Goal: Task Accomplishment & Management: Complete application form

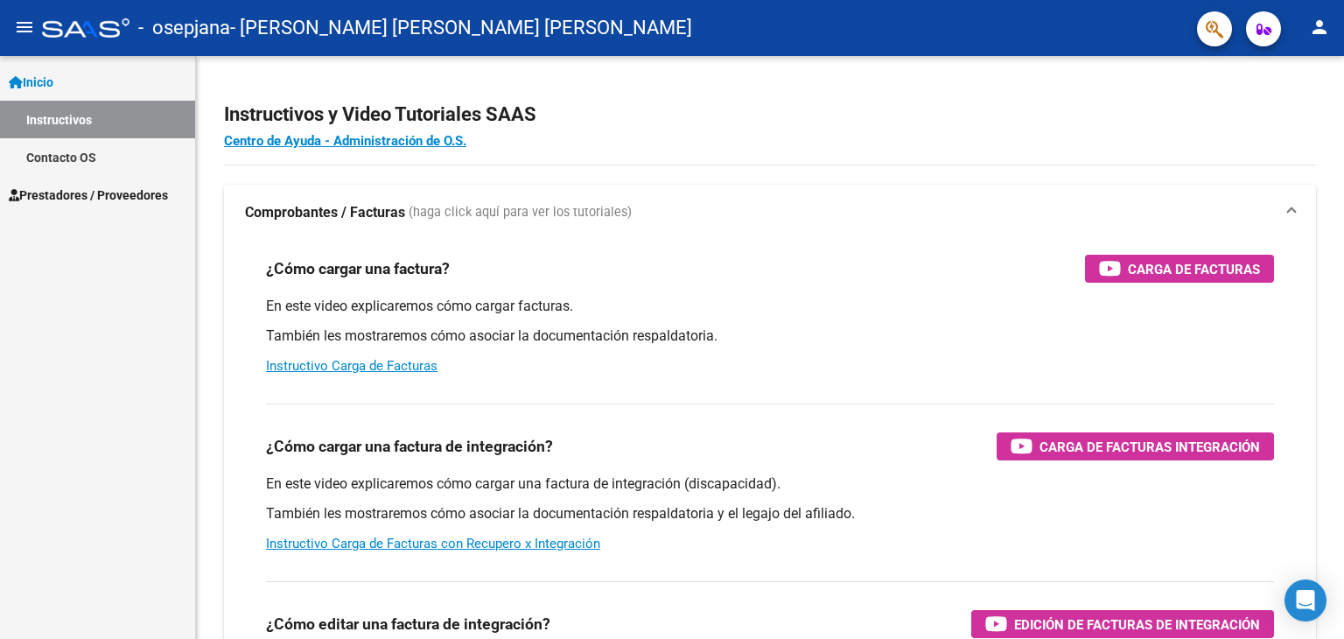
click at [77, 186] on span "Prestadores / Proveedores" at bounding box center [88, 195] width 159 height 19
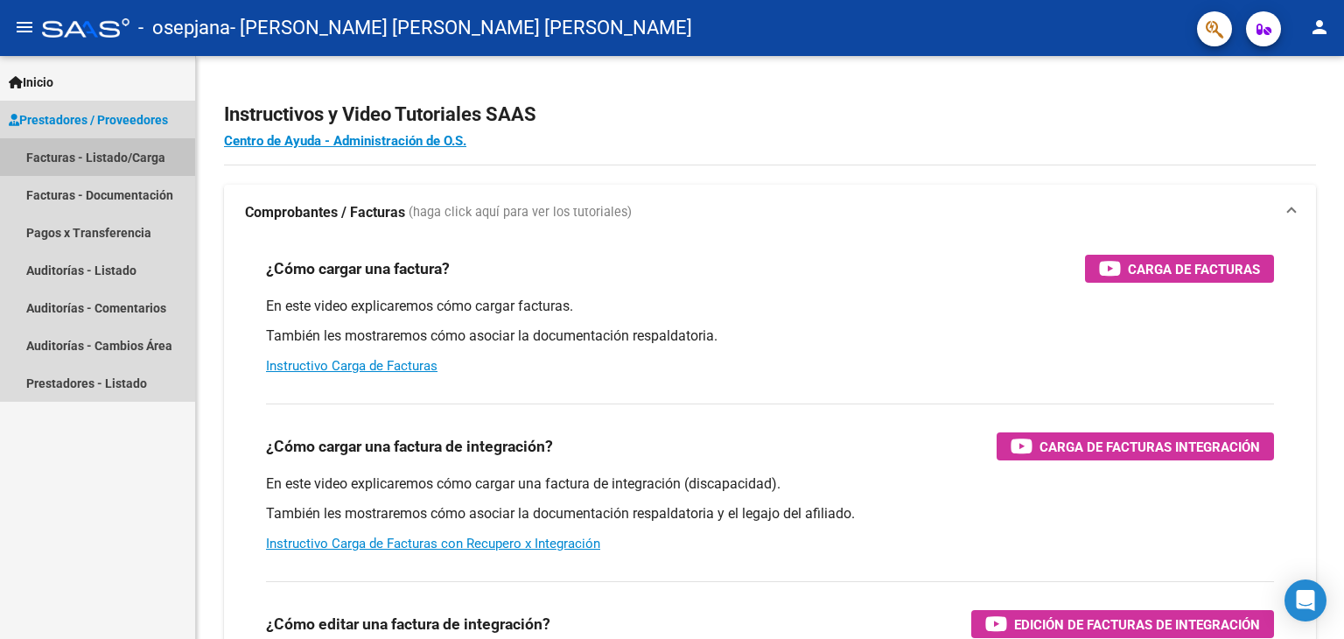
click at [116, 158] on link "Facturas - Listado/Carga" at bounding box center [97, 157] width 195 height 38
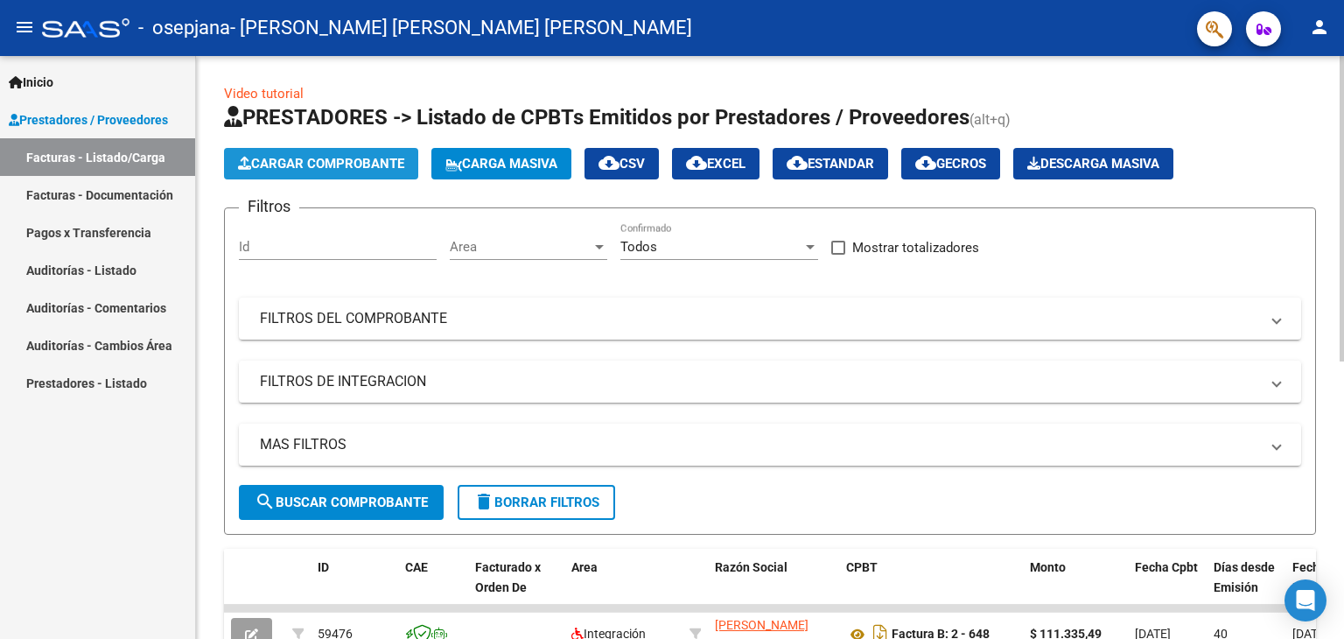
click at [357, 162] on span "Cargar Comprobante" at bounding box center [321, 164] width 166 height 16
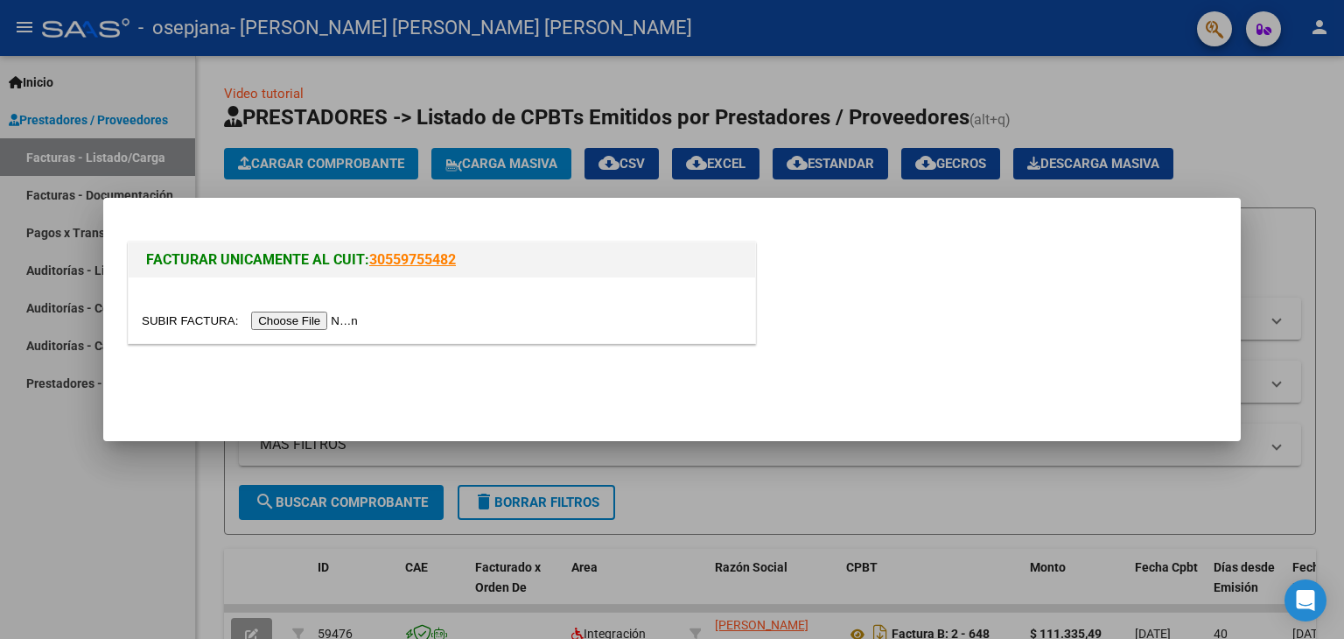
click at [315, 324] on input "file" at bounding box center [252, 321] width 221 height 18
click at [312, 319] on input "file" at bounding box center [252, 321] width 221 height 18
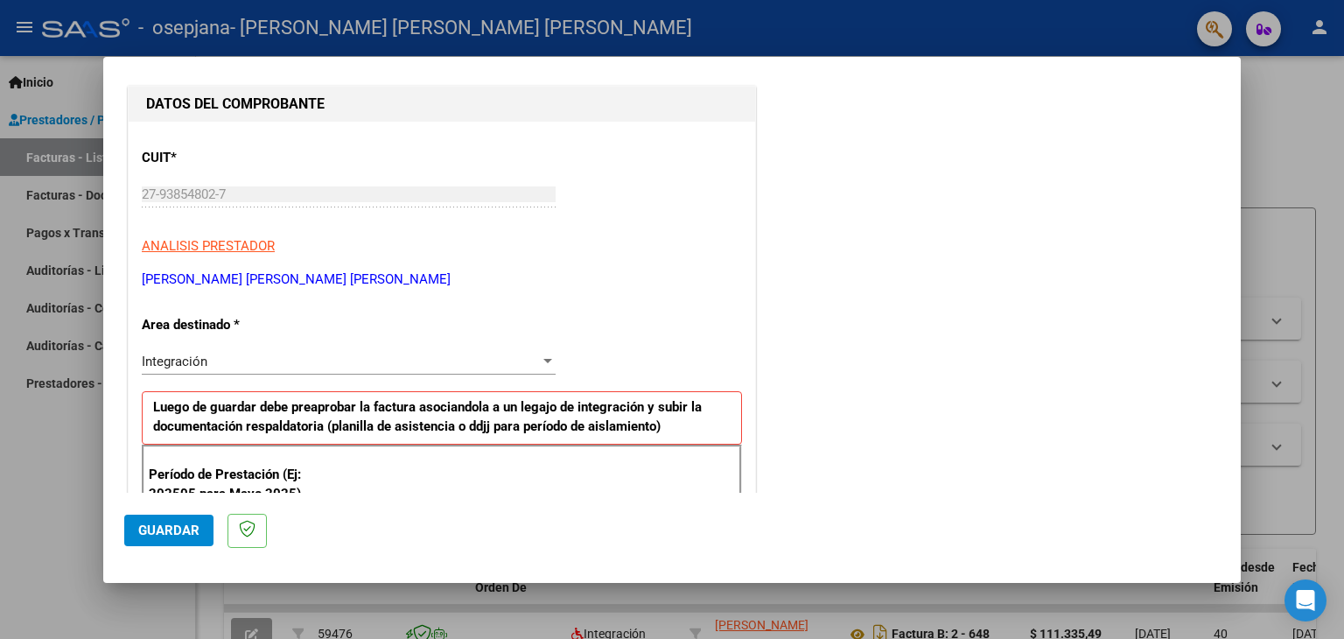
scroll to position [350, 0]
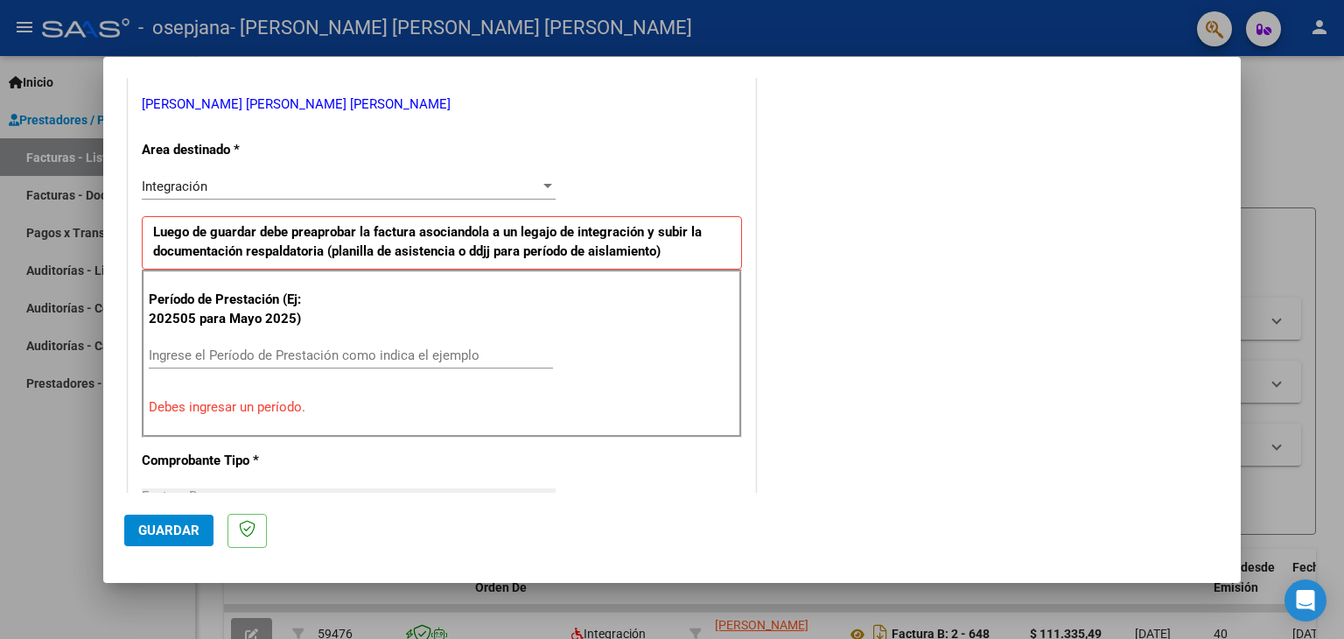
click at [280, 348] on input "Ingrese el Período de Prestación como indica el ejemplo" at bounding box center [351, 355] width 404 height 16
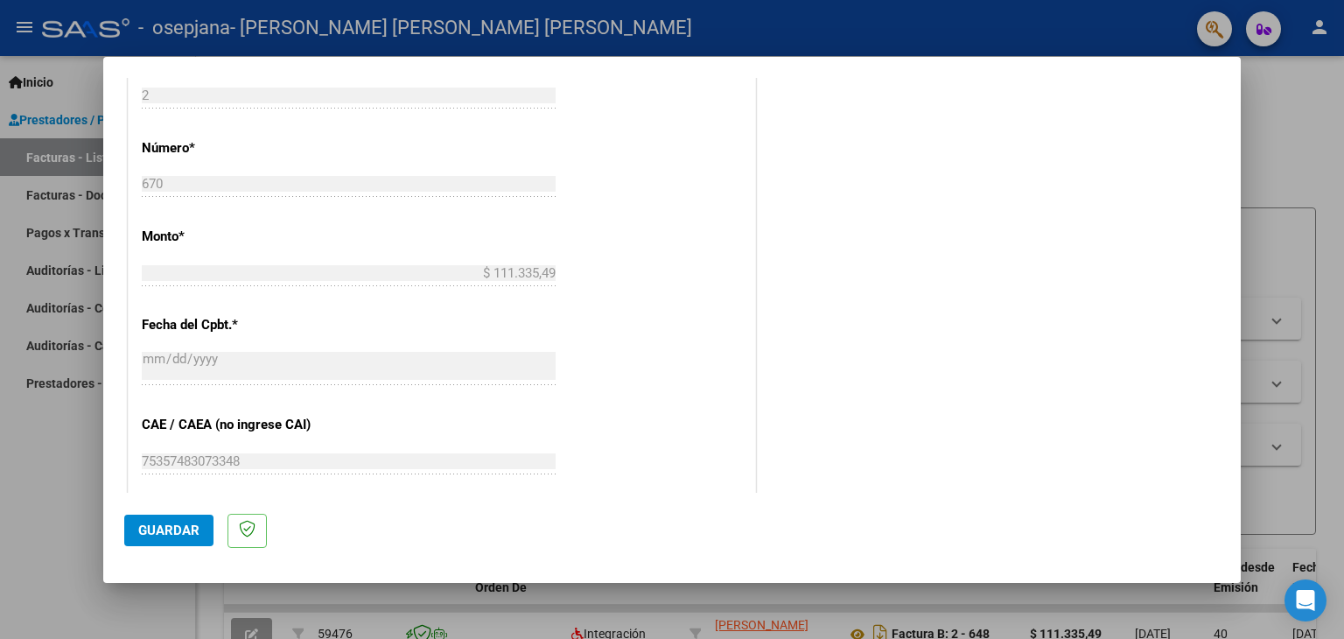
scroll to position [510, 0]
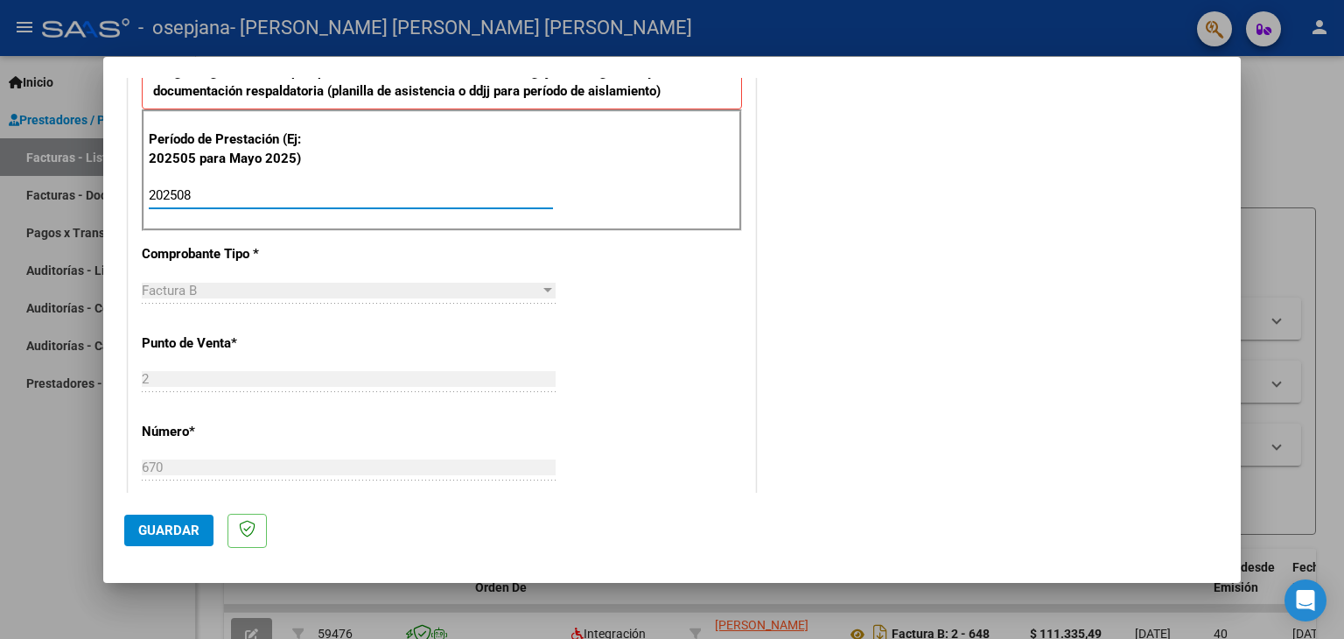
type input "202508"
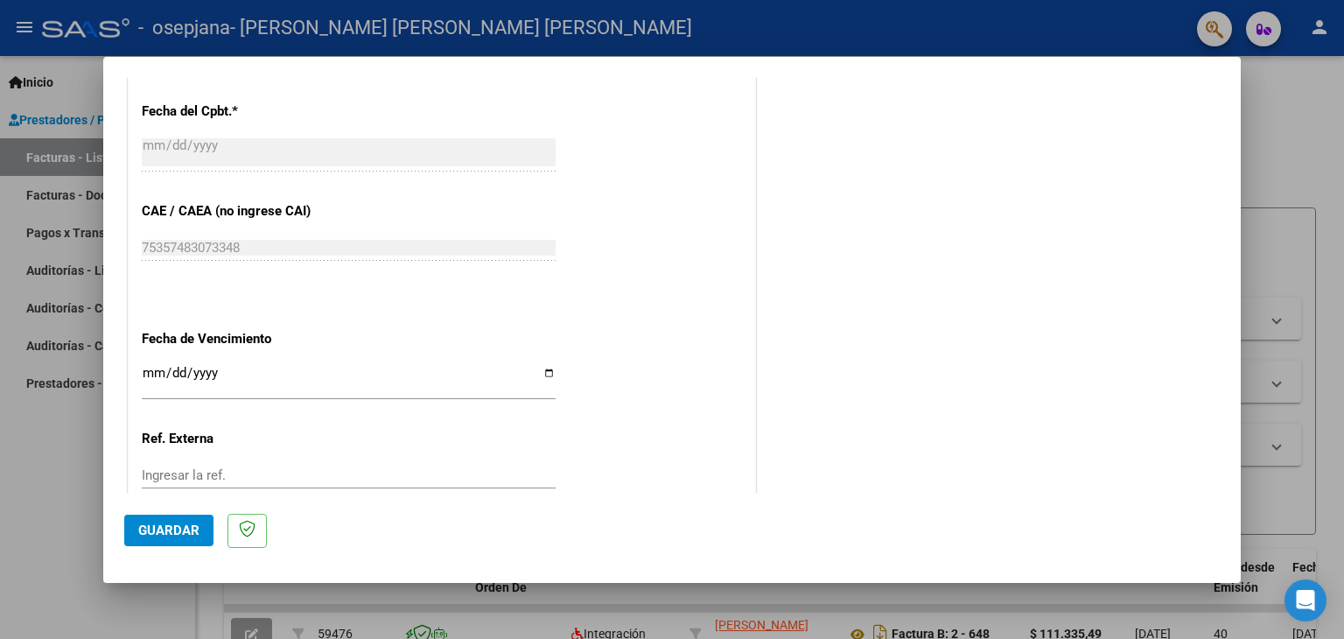
scroll to position [1123, 0]
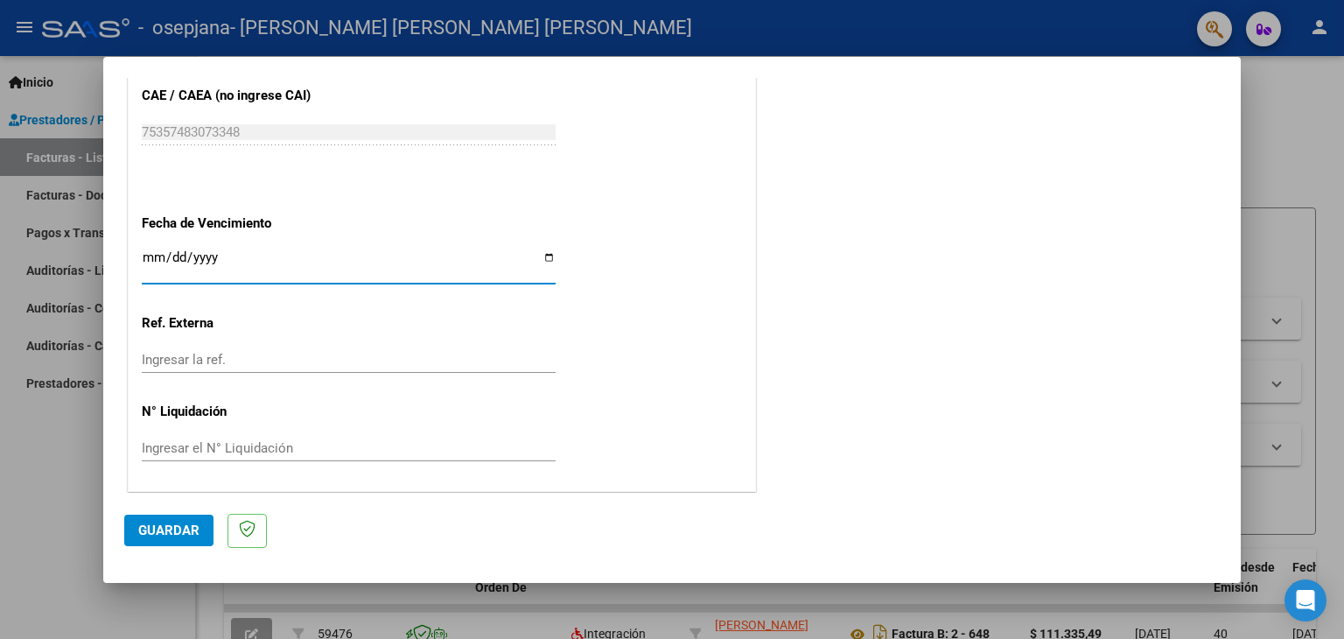
click at [543, 259] on input "Ingresar la fecha" at bounding box center [349, 264] width 414 height 28
type input "[DATE]"
click at [179, 529] on span "Guardar" at bounding box center [168, 530] width 61 height 16
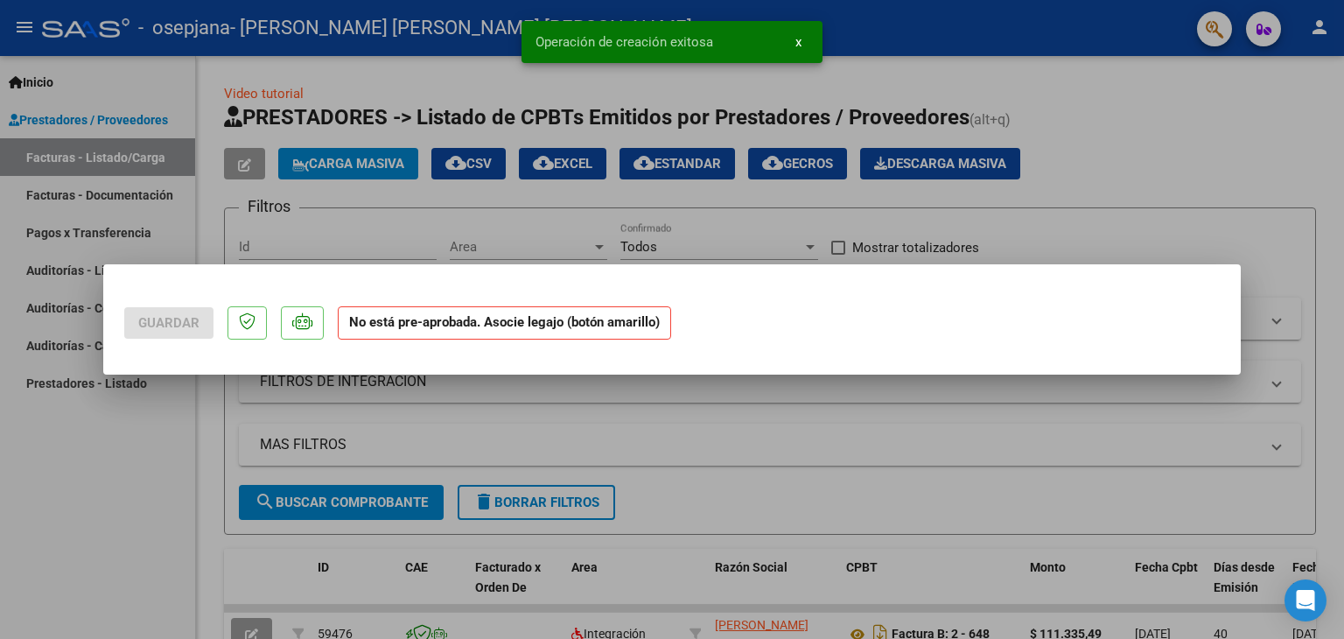
scroll to position [0, 0]
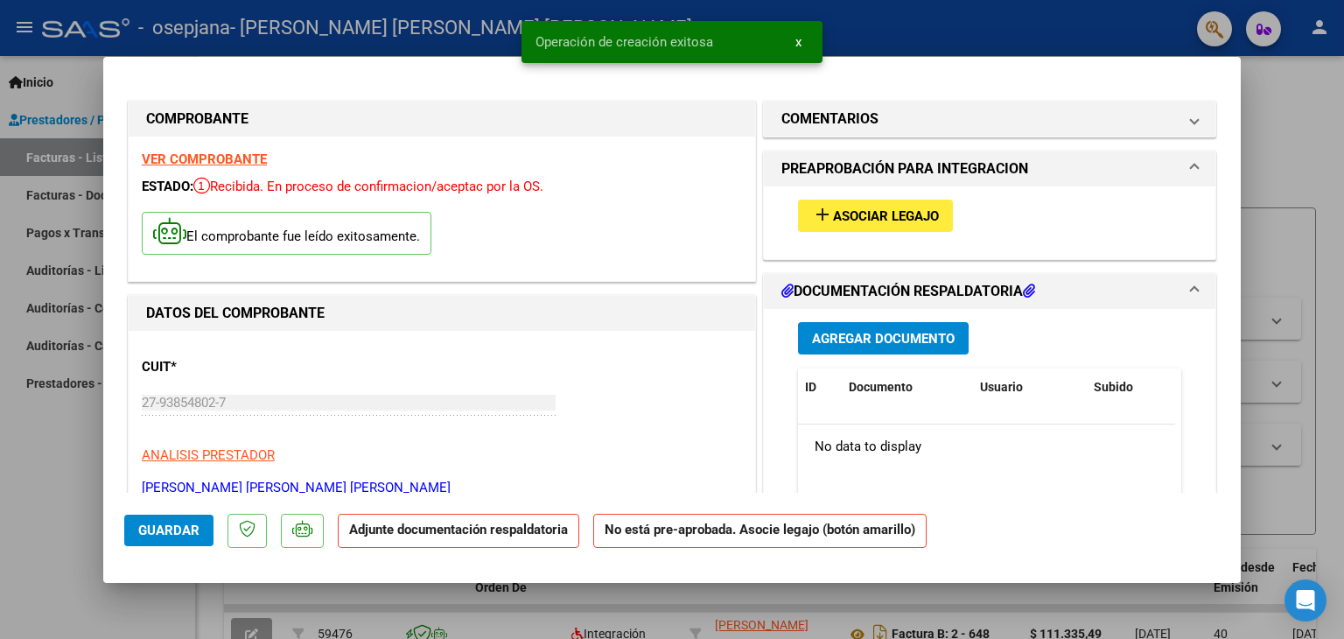
click at [859, 222] on span "Asociar Legajo" at bounding box center [886, 216] width 106 height 16
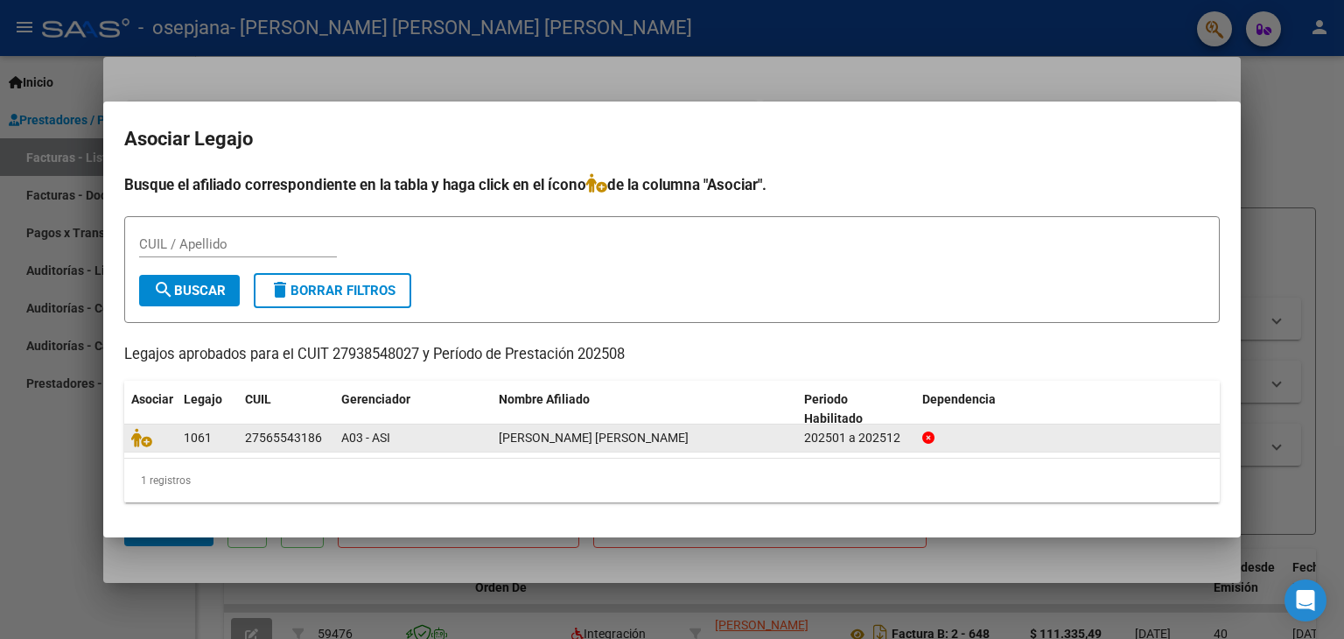
click at [144, 446] on div at bounding box center [150, 438] width 39 height 20
click at [146, 434] on icon at bounding box center [141, 437] width 21 height 19
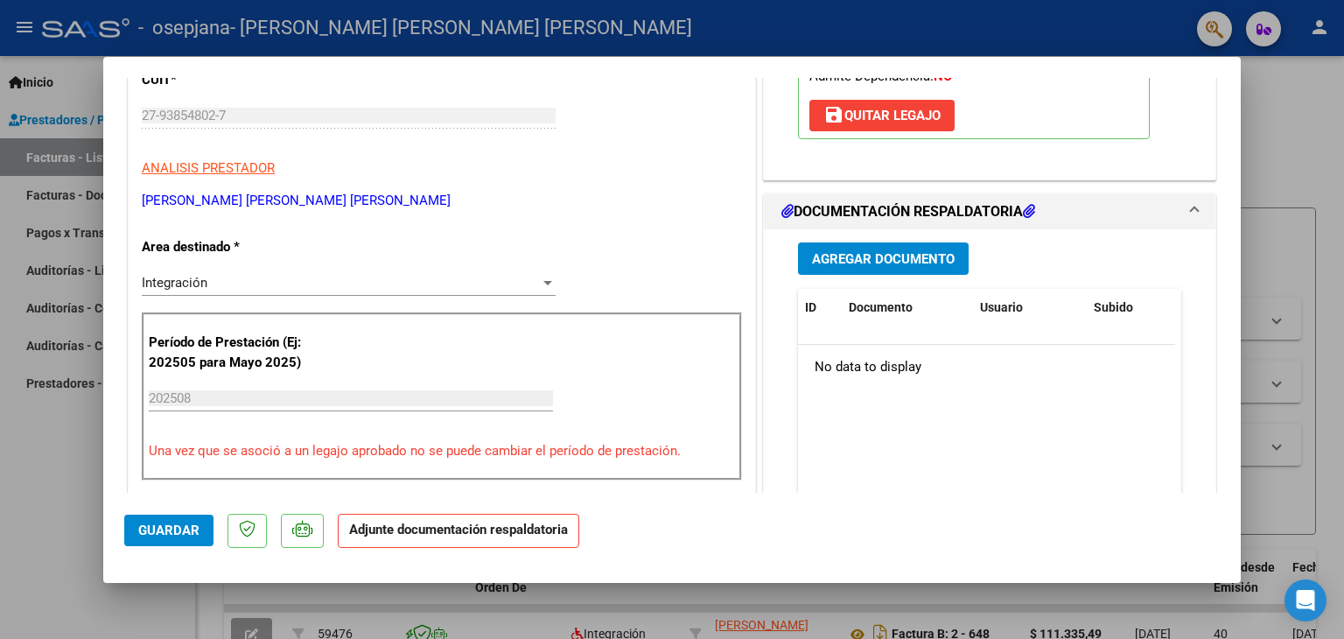
scroll to position [263, 0]
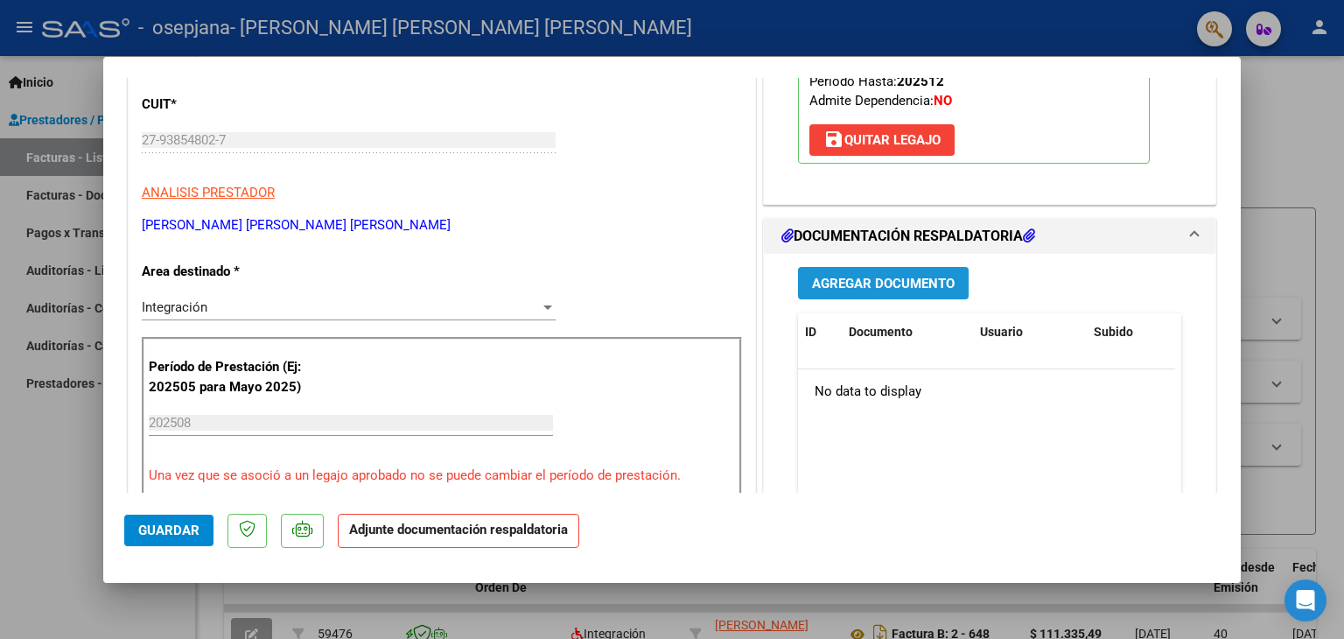
click at [843, 289] on span "Agregar Documento" at bounding box center [883, 284] width 143 height 16
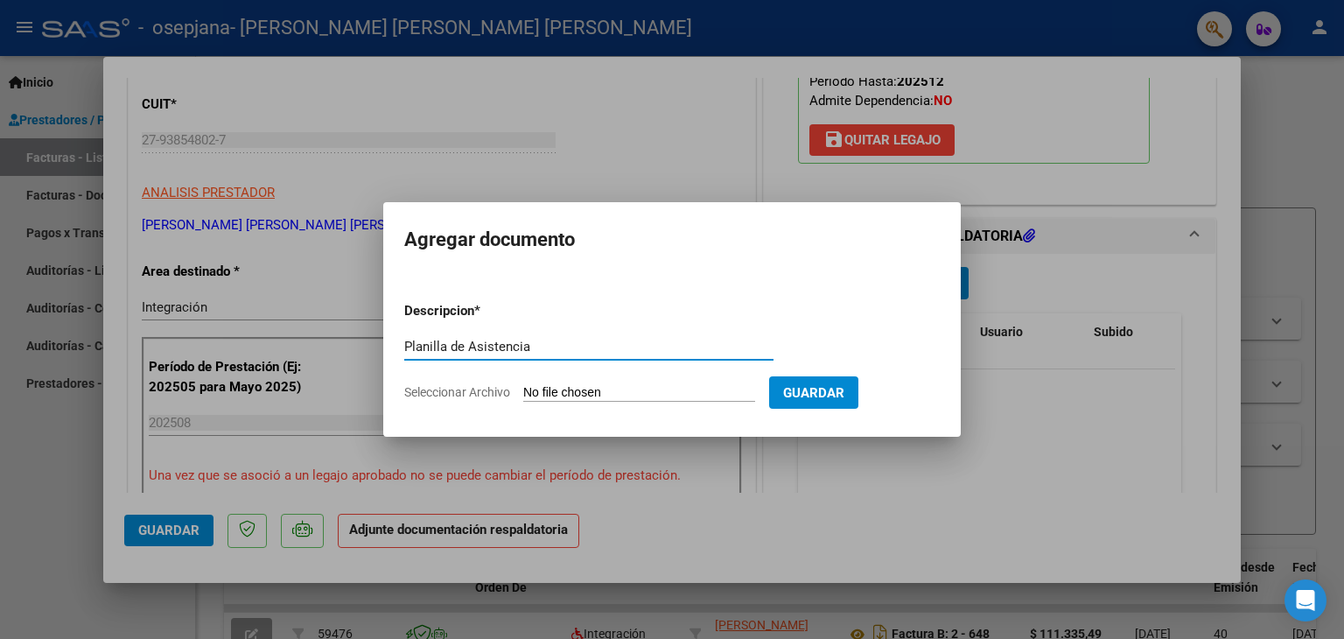
type input "Planilla de Asistencia"
click at [551, 389] on input "Seleccionar Archivo" at bounding box center [639, 393] width 232 height 17
type input "C:\fakepath\[PERSON_NAME].pdf"
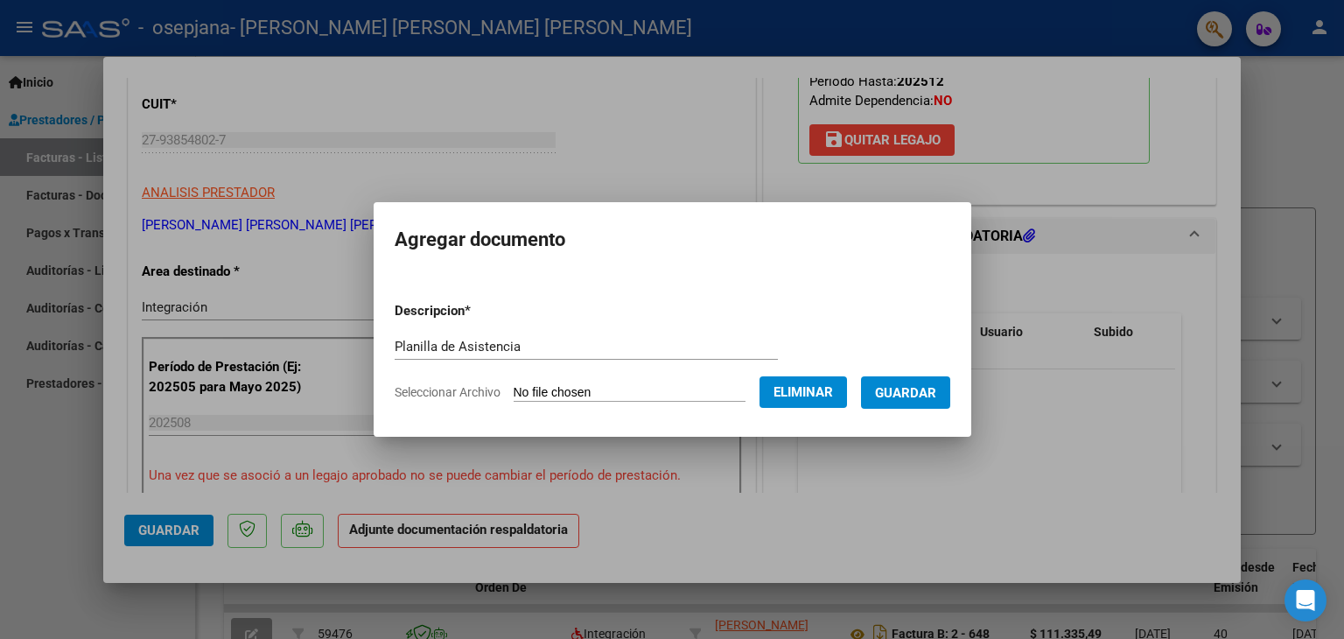
click at [917, 388] on span "Guardar" at bounding box center [905, 393] width 61 height 16
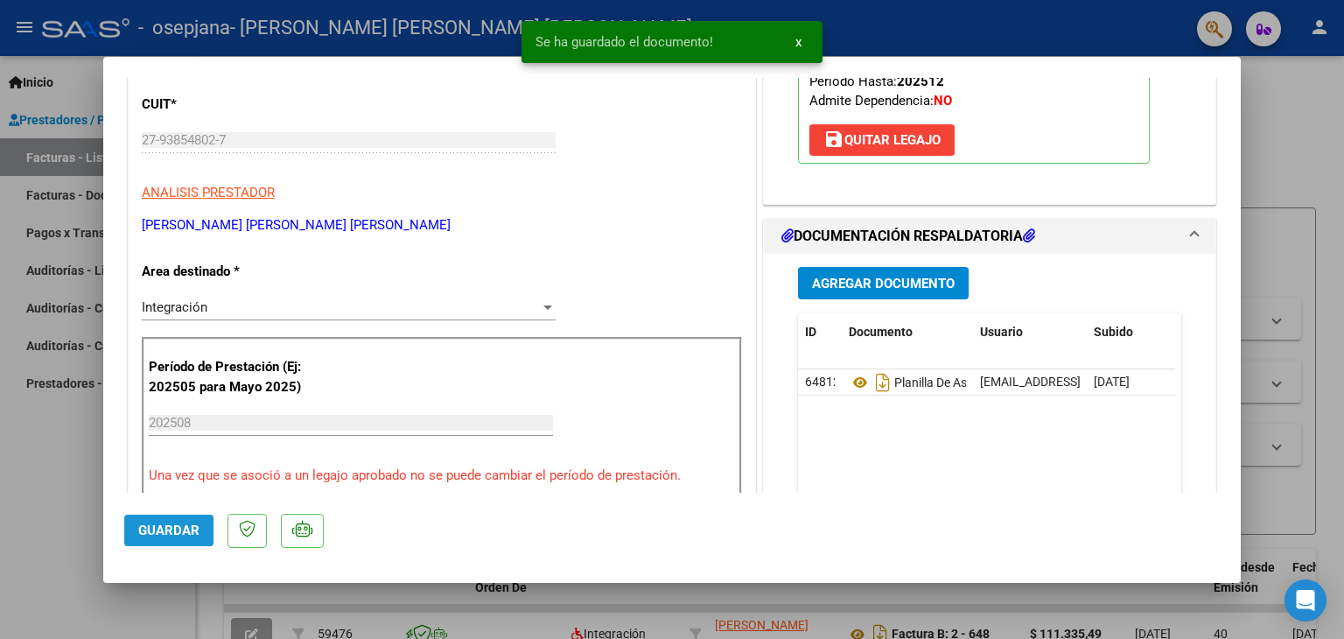
click at [181, 530] on span "Guardar" at bounding box center [168, 530] width 61 height 16
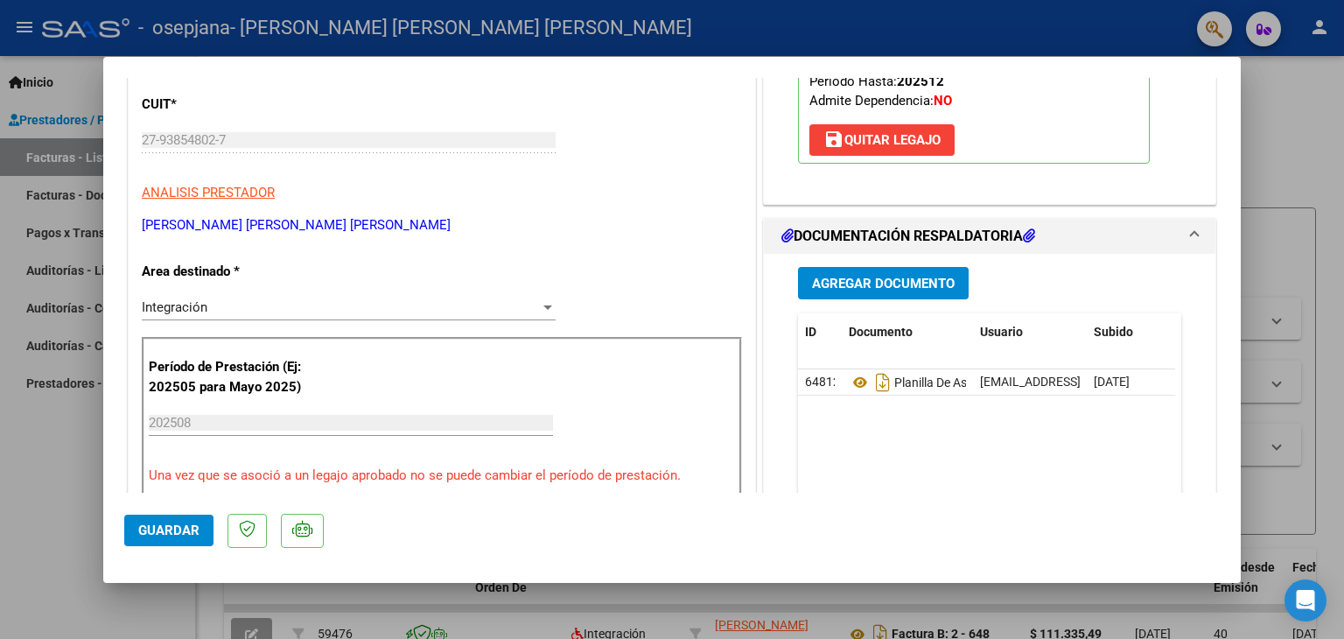
click at [896, 277] on span "Agregar Documento" at bounding box center [883, 284] width 143 height 16
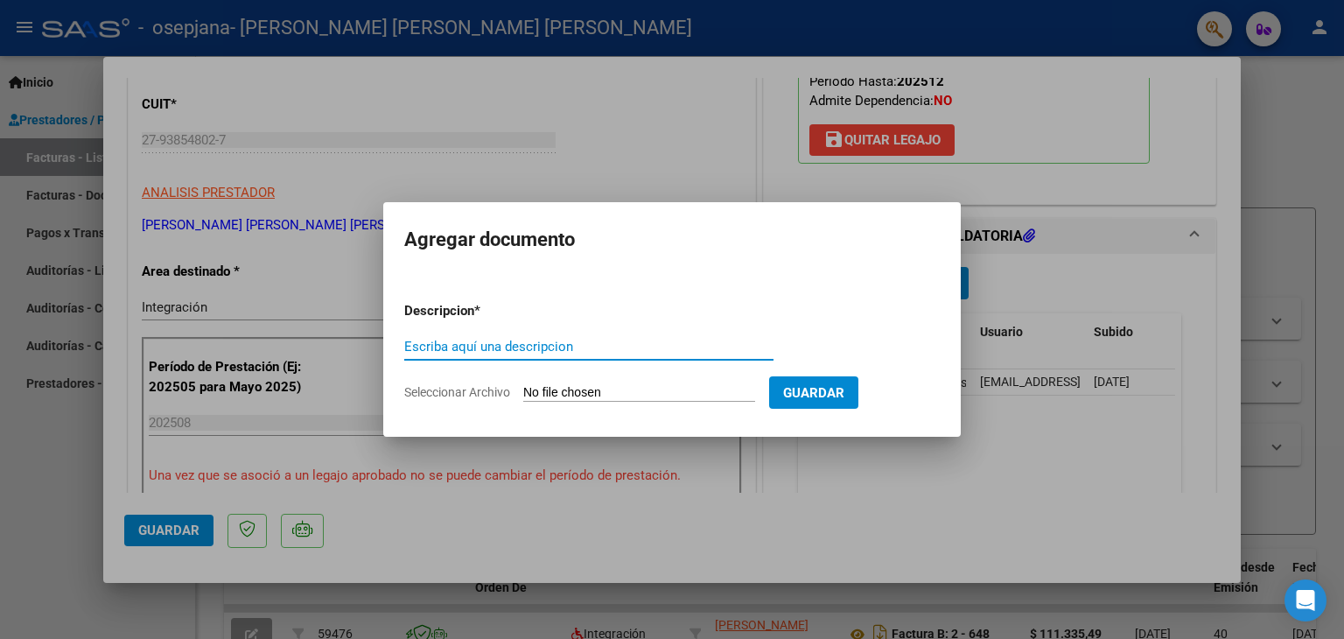
click at [470, 349] on input "Escriba aquí una descripcion" at bounding box center [588, 347] width 369 height 16
type input "Factura"
click at [572, 387] on input "Seleccionar Archivo" at bounding box center [639, 393] width 232 height 17
type input "C:\fakepath\27938548027_006_00002_00000670.pdf"
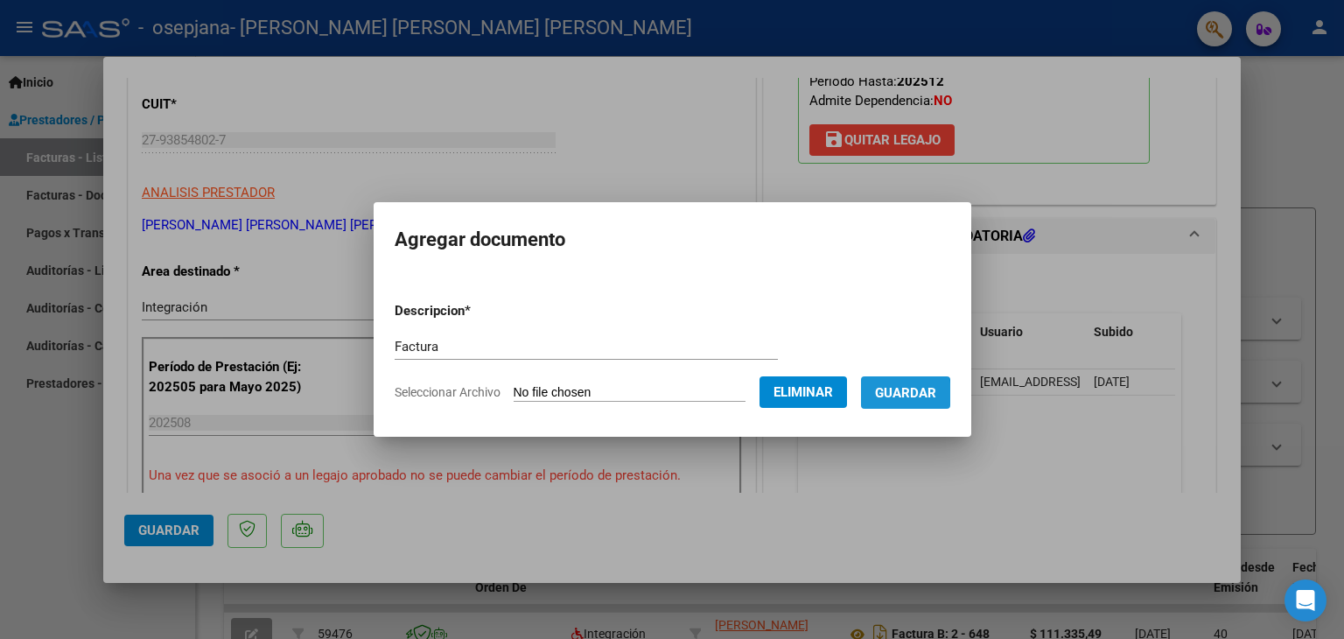
click at [895, 395] on span "Guardar" at bounding box center [905, 393] width 61 height 16
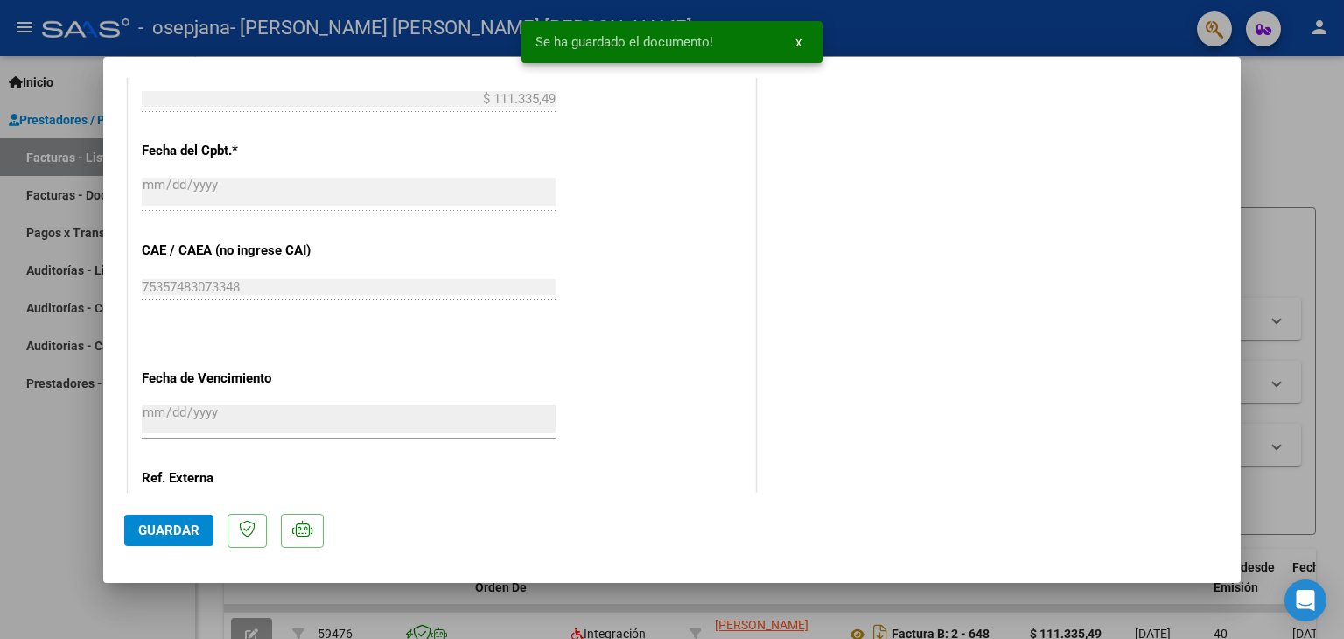
scroll to position [1149, 0]
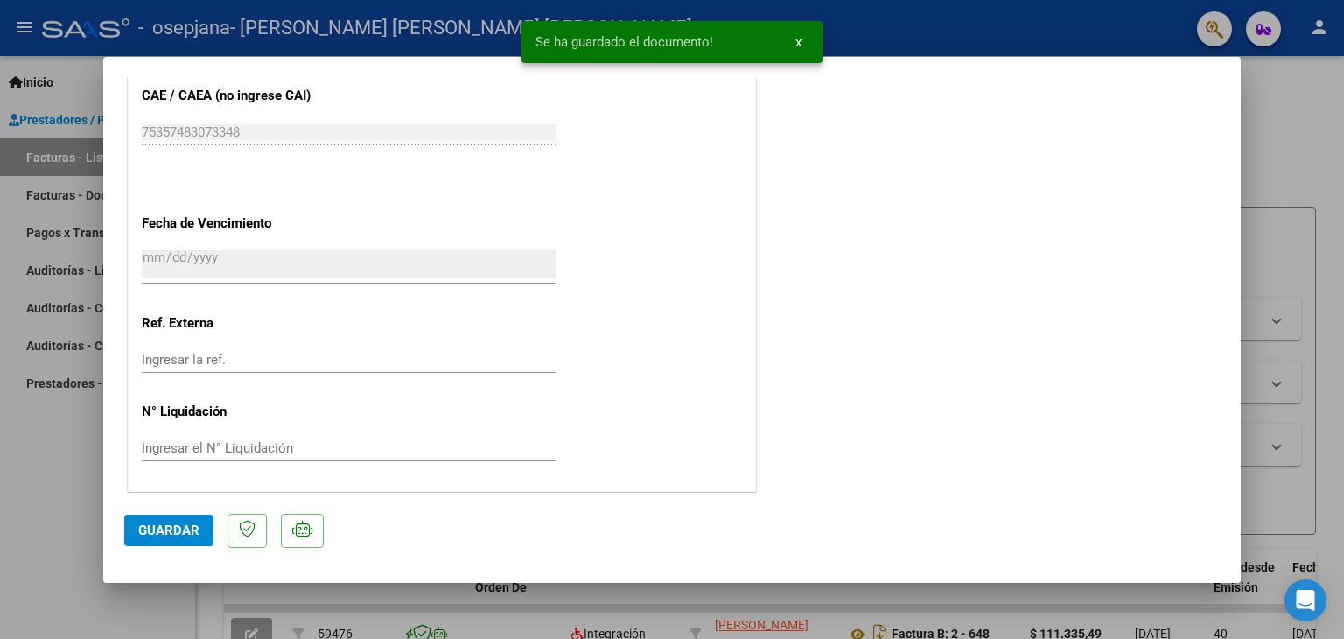
click at [168, 531] on span "Guardar" at bounding box center [168, 530] width 61 height 16
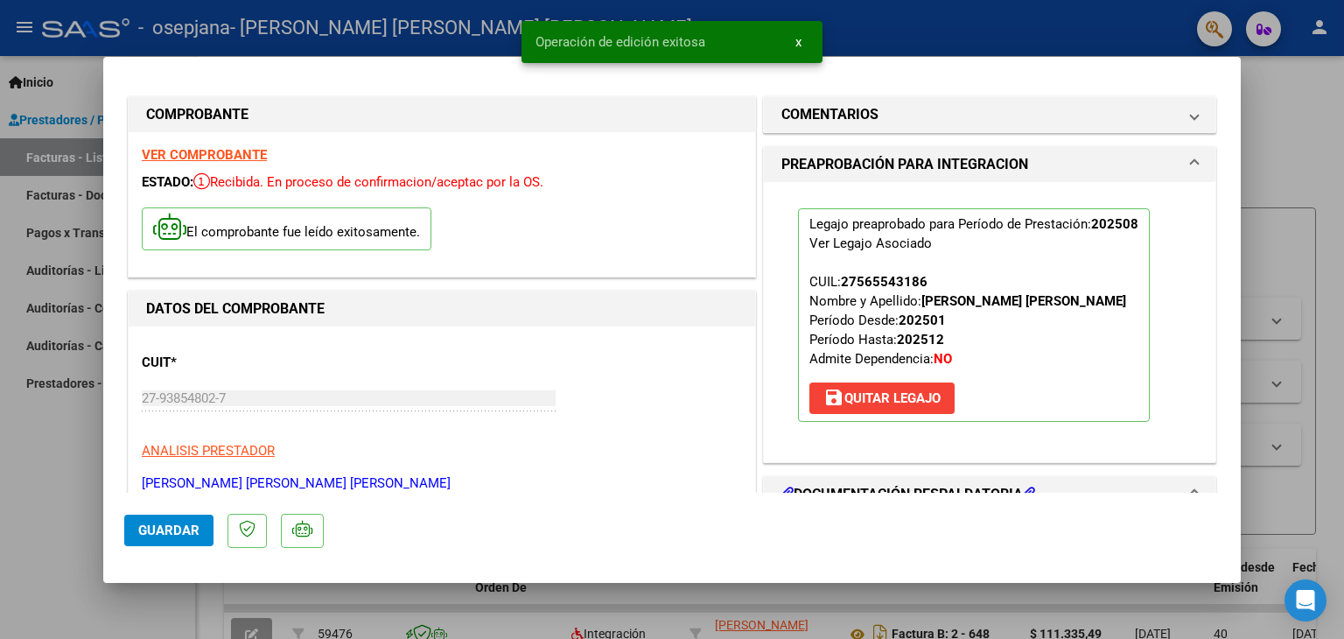
scroll to position [0, 0]
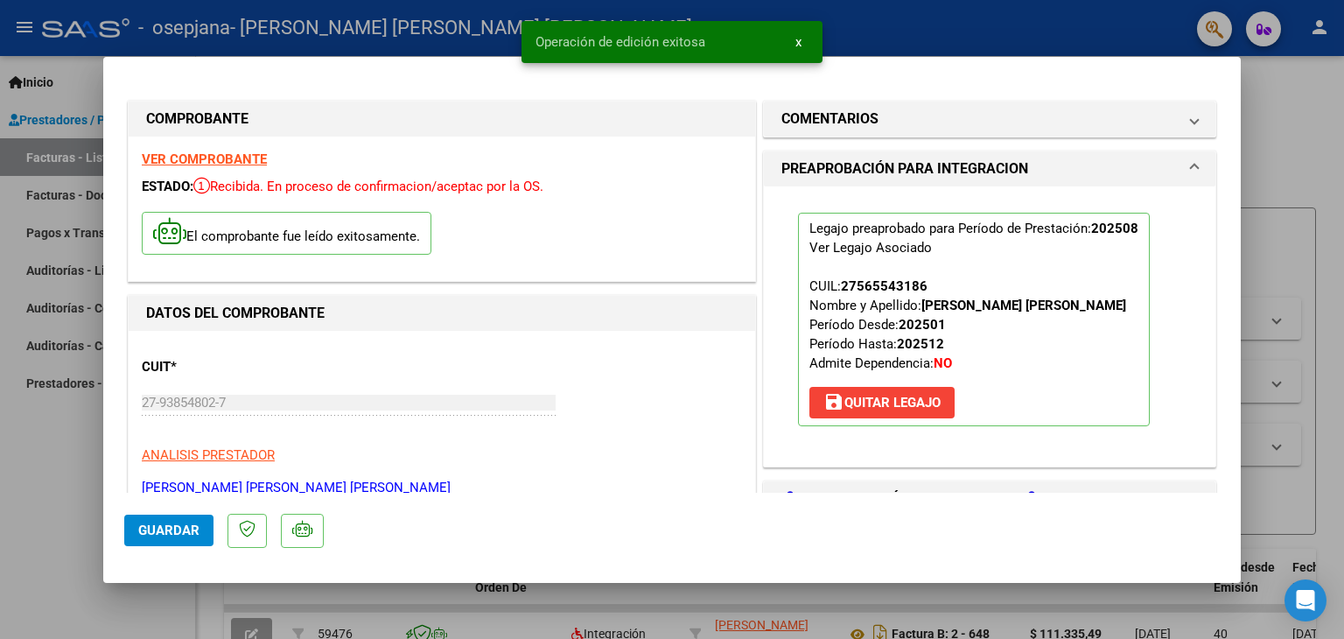
click at [1279, 151] on div at bounding box center [672, 319] width 1344 height 639
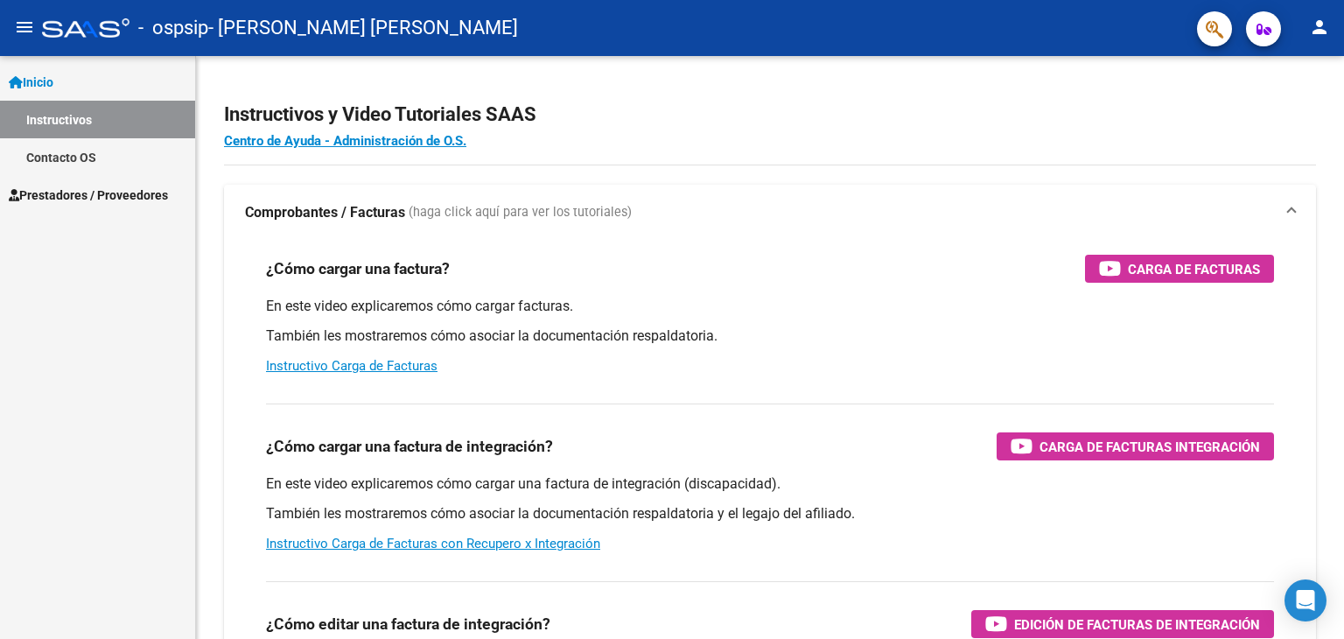
click at [128, 193] on span "Prestadores / Proveedores" at bounding box center [88, 195] width 159 height 19
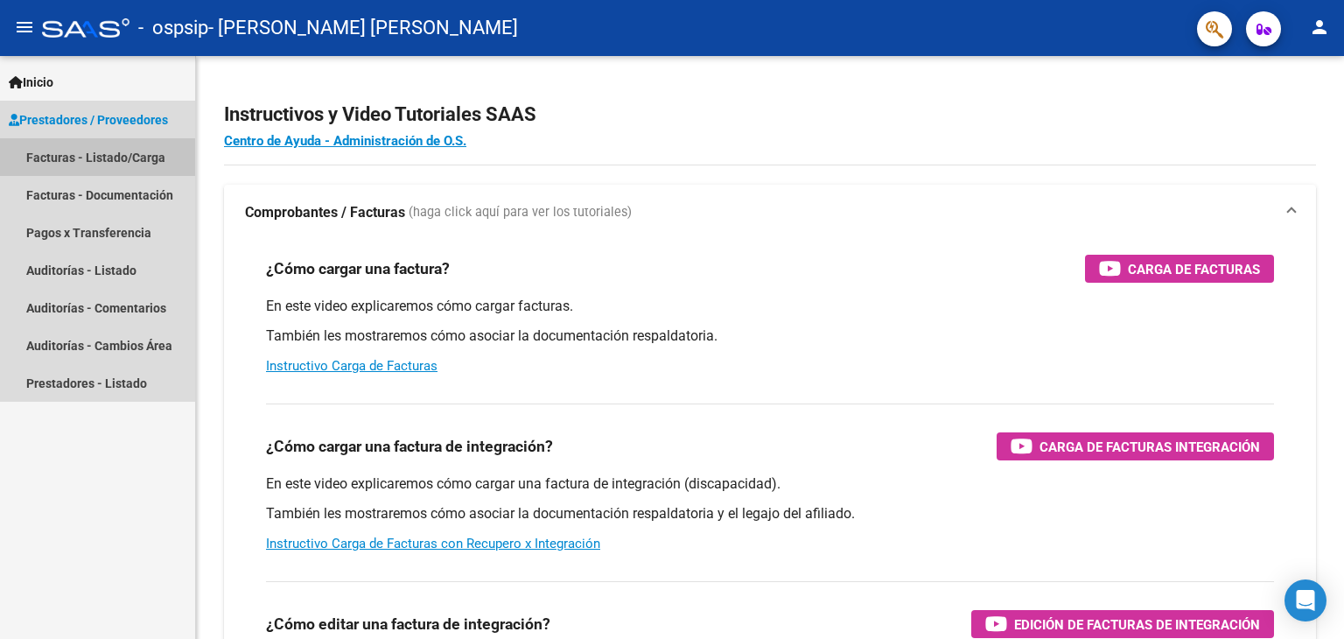
click at [130, 156] on link "Facturas - Listado/Carga" at bounding box center [97, 157] width 195 height 38
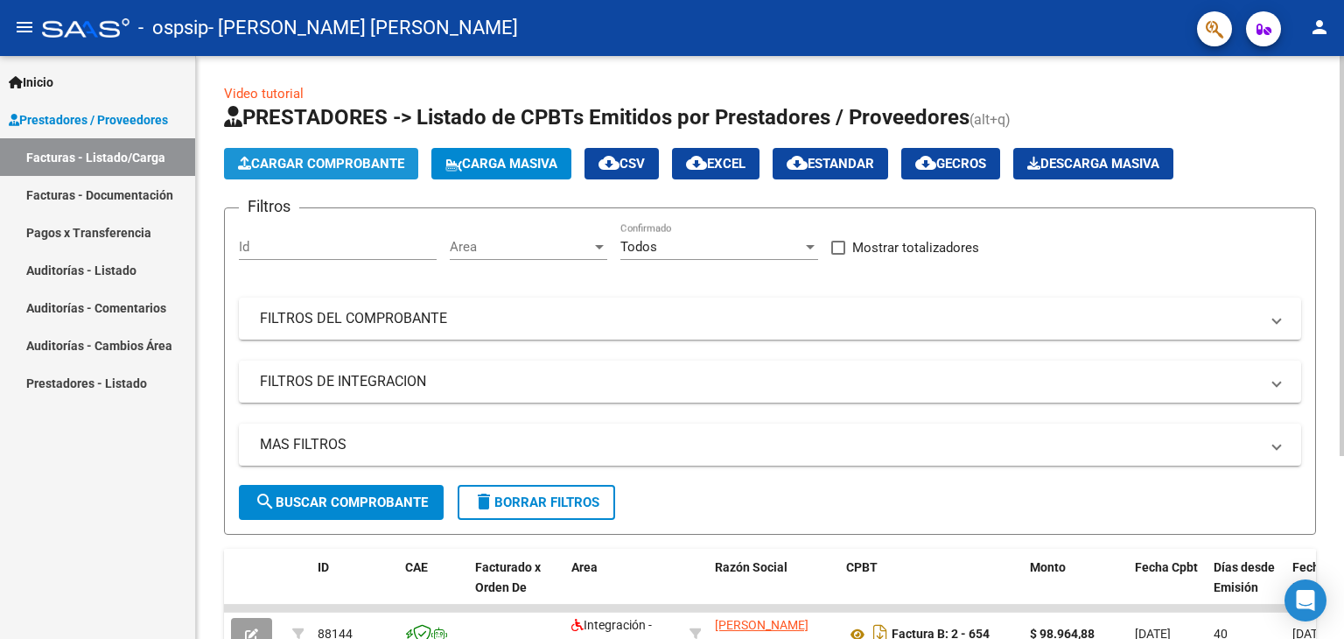
click at [339, 172] on button "Cargar Comprobante" at bounding box center [321, 164] width 194 height 32
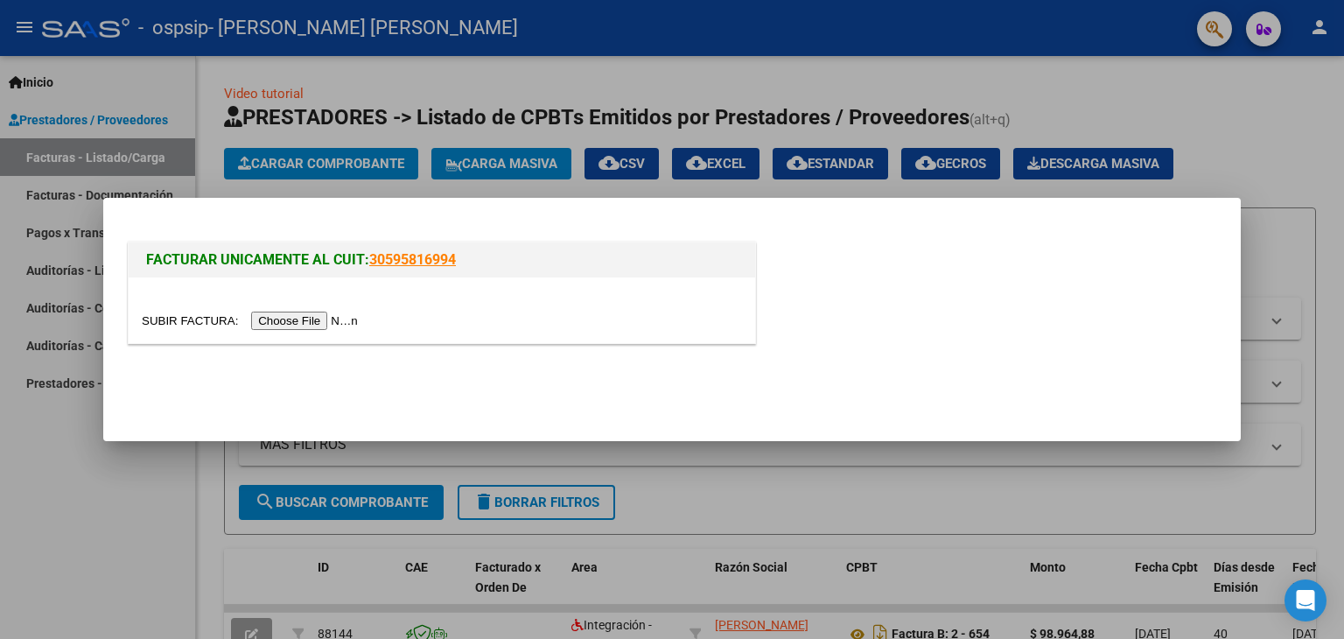
click at [304, 319] on input "file" at bounding box center [252, 321] width 221 height 18
click at [319, 323] on input "file" at bounding box center [252, 321] width 221 height 18
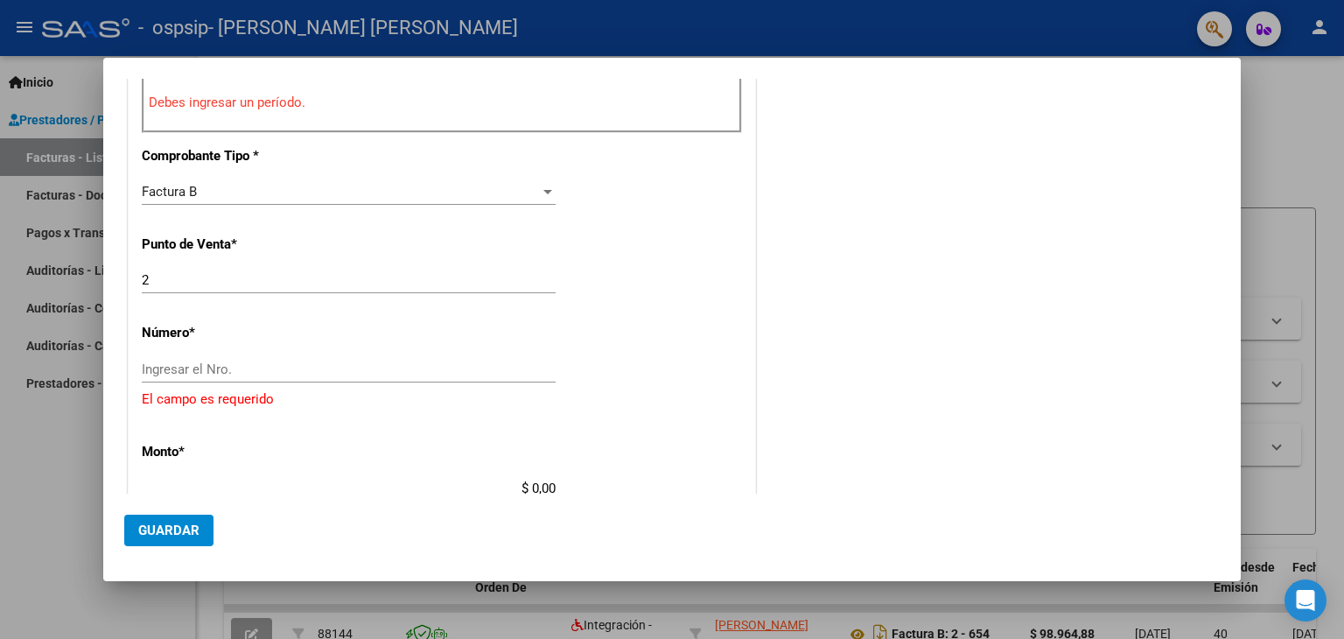
scroll to position [700, 0]
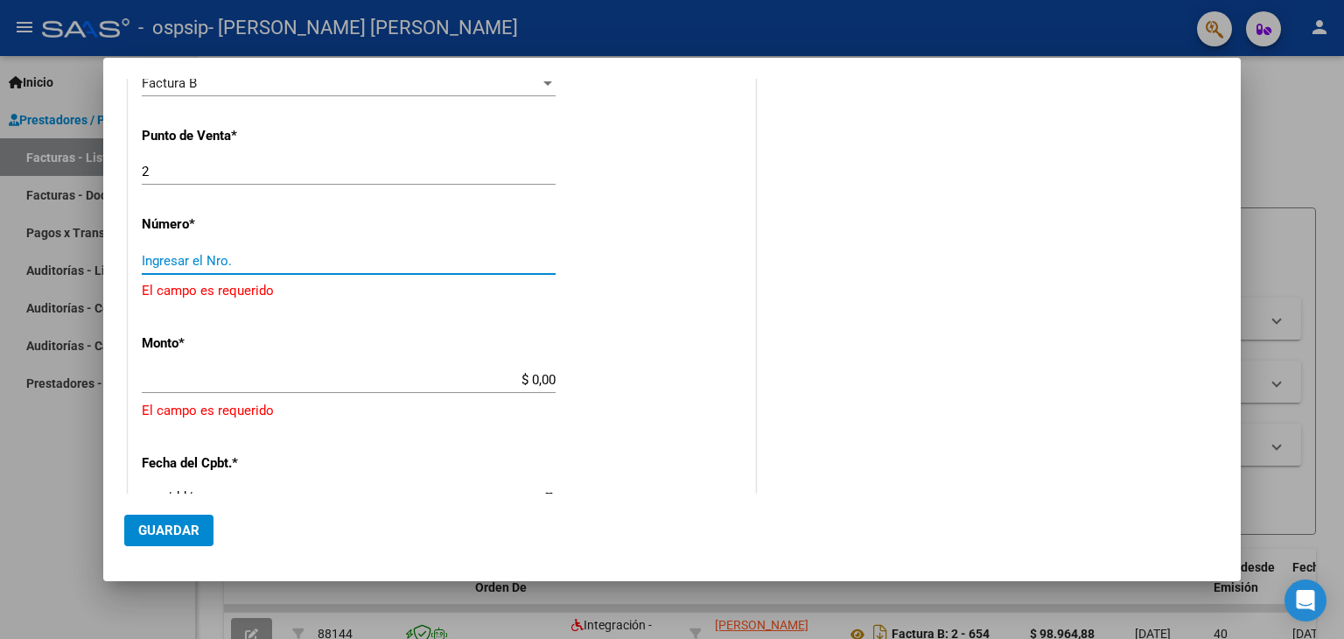
paste input "00000678"
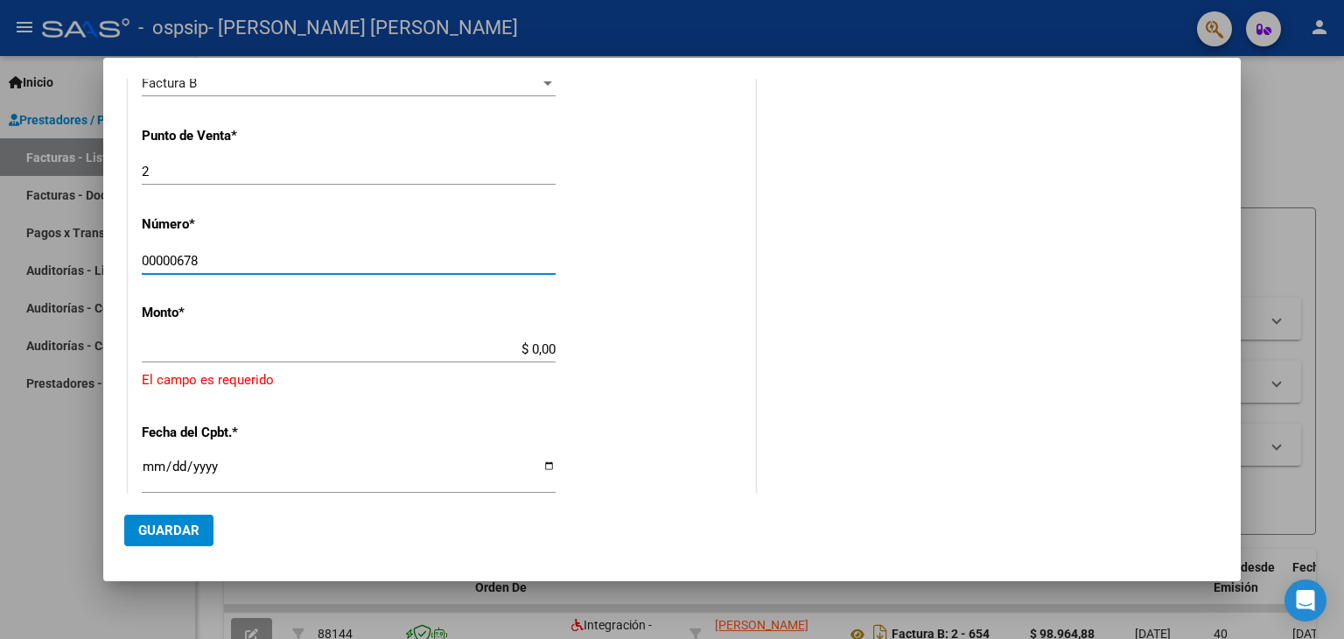
type input "00000678"
drag, startPoint x: 528, startPoint y: 344, endPoint x: 553, endPoint y: 345, distance: 25.4
click at [555, 346] on div "CUIT * 27-93854802-7 Ingresar CUIT ANALISIS PRESTADOR SILVA VERGARA KAREN KRIS …" at bounding box center [442, 236] width 627 height 1404
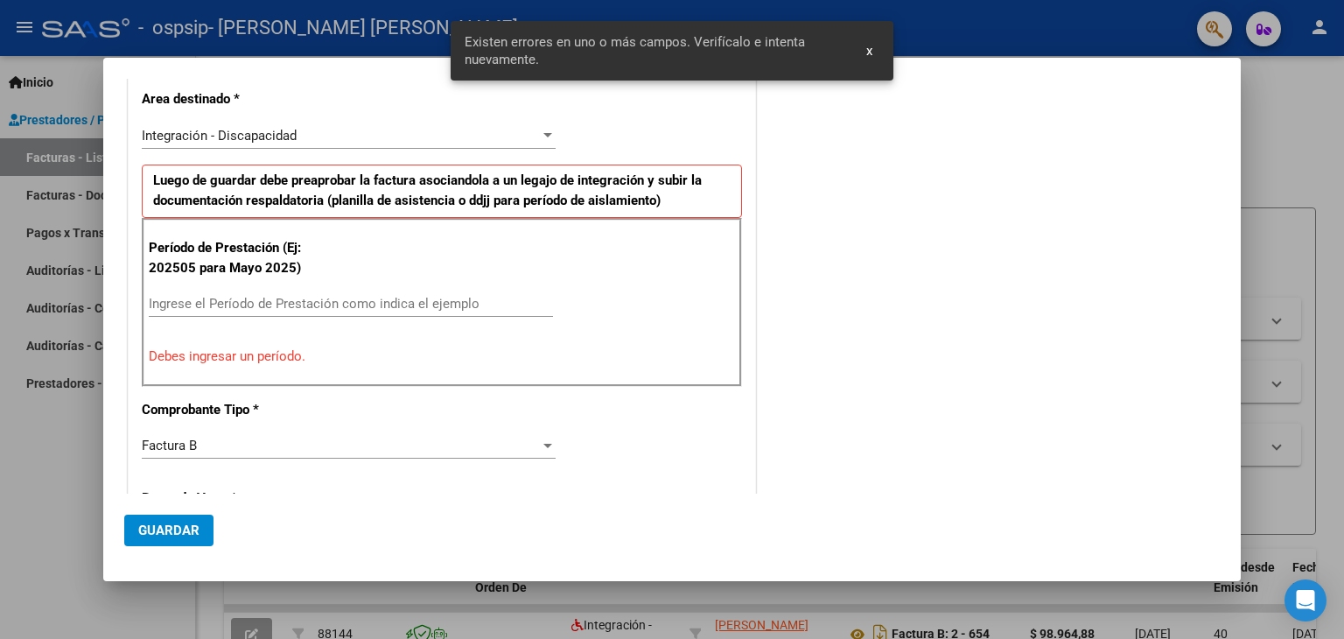
scroll to position [336, 0]
click at [169, 309] on input "Ingrese el Período de Prestación como indica el ejemplo" at bounding box center [351, 306] width 404 height 16
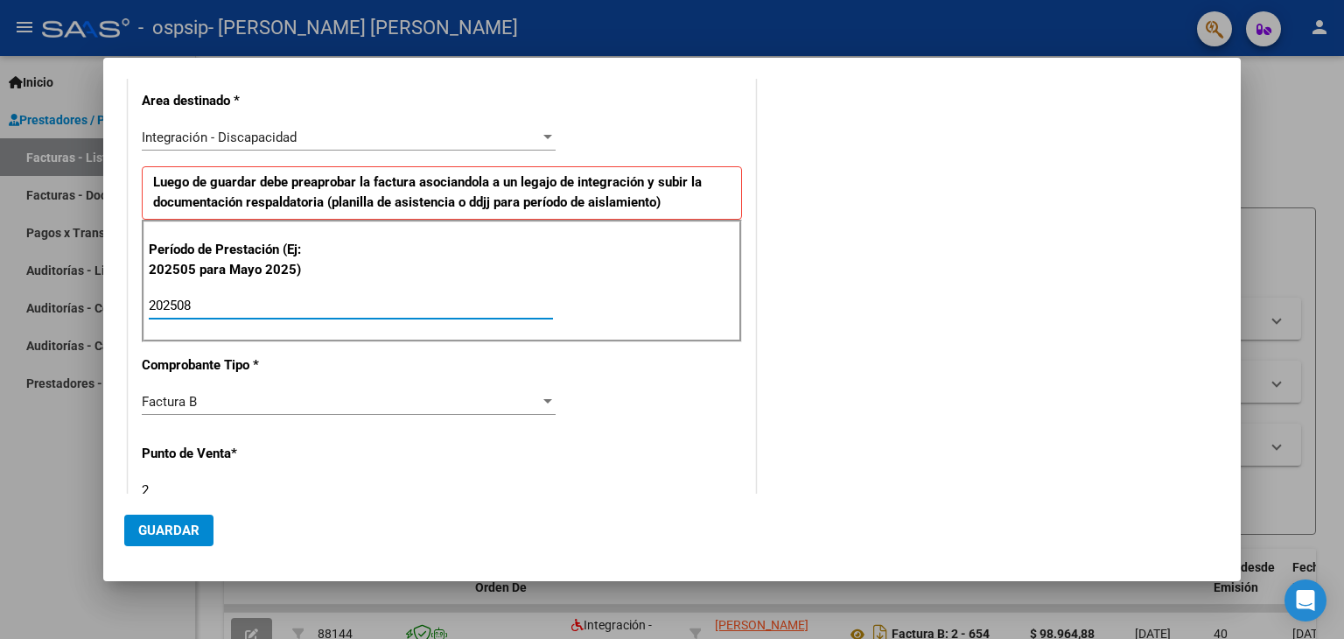
type input "202508"
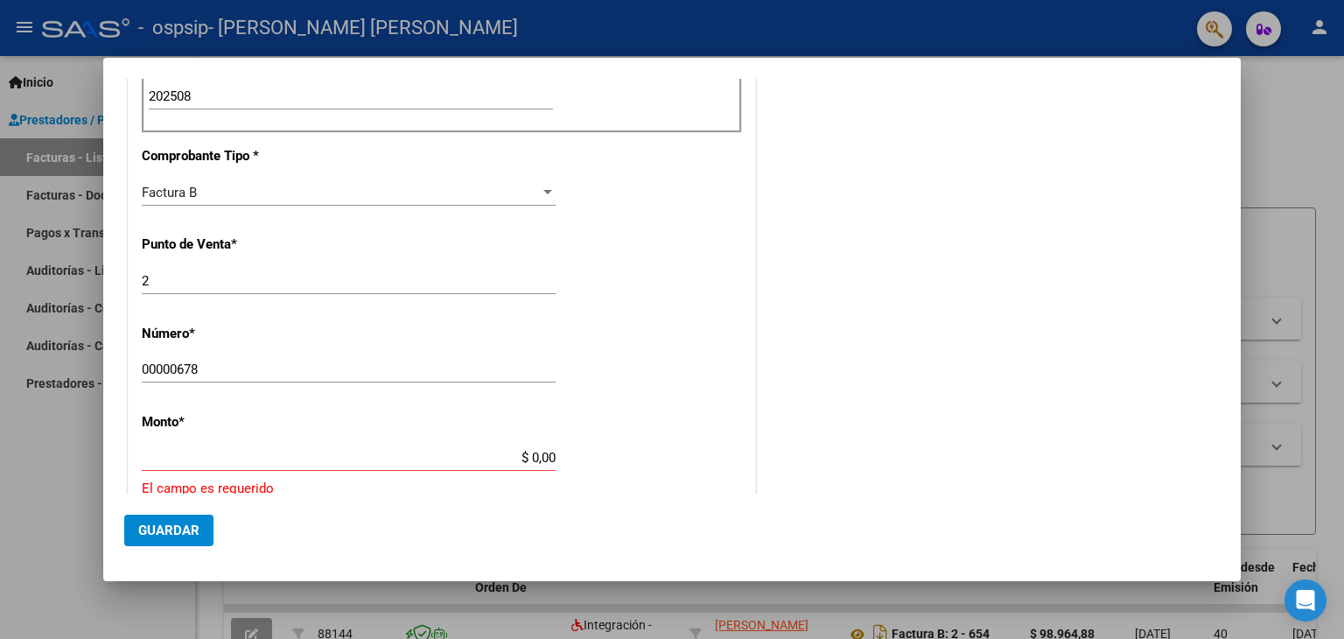
scroll to position [686, 0]
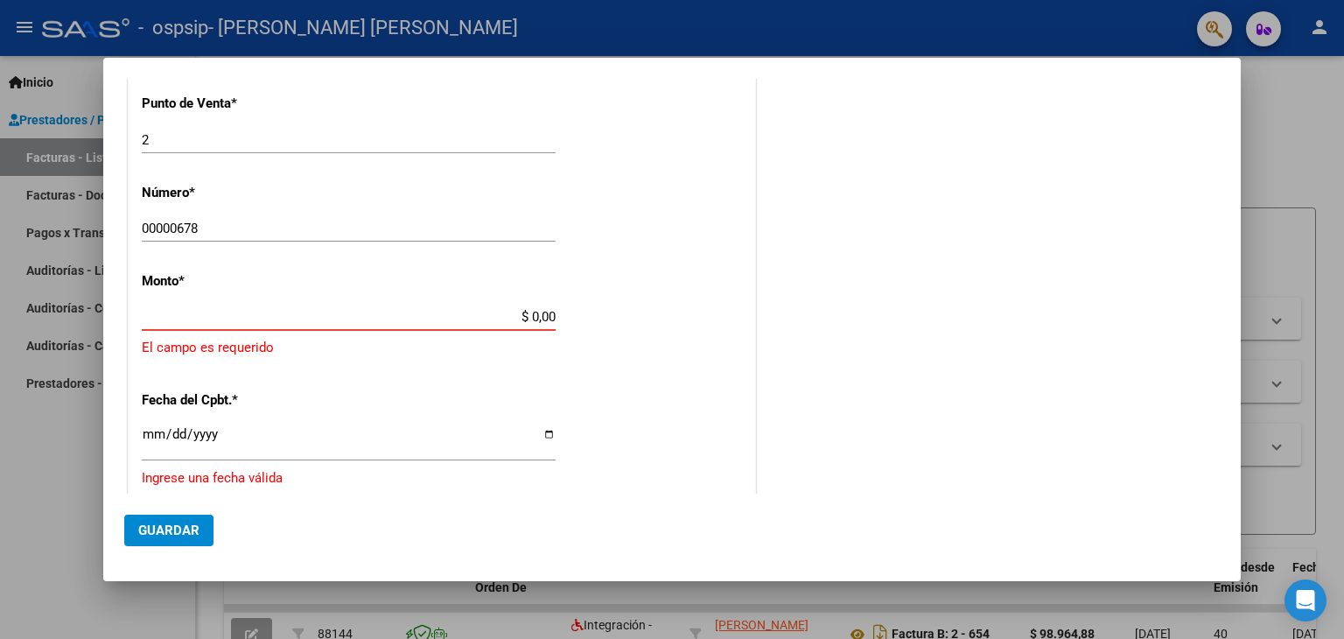
drag, startPoint x: 525, startPoint y: 312, endPoint x: 556, endPoint y: 314, distance: 30.7
click at [556, 314] on app-form-text-field "Monto * $ 0,00 Ingresar el monto El campo es requerido" at bounding box center [442, 315] width 600 height 85
paste input "98964,88"
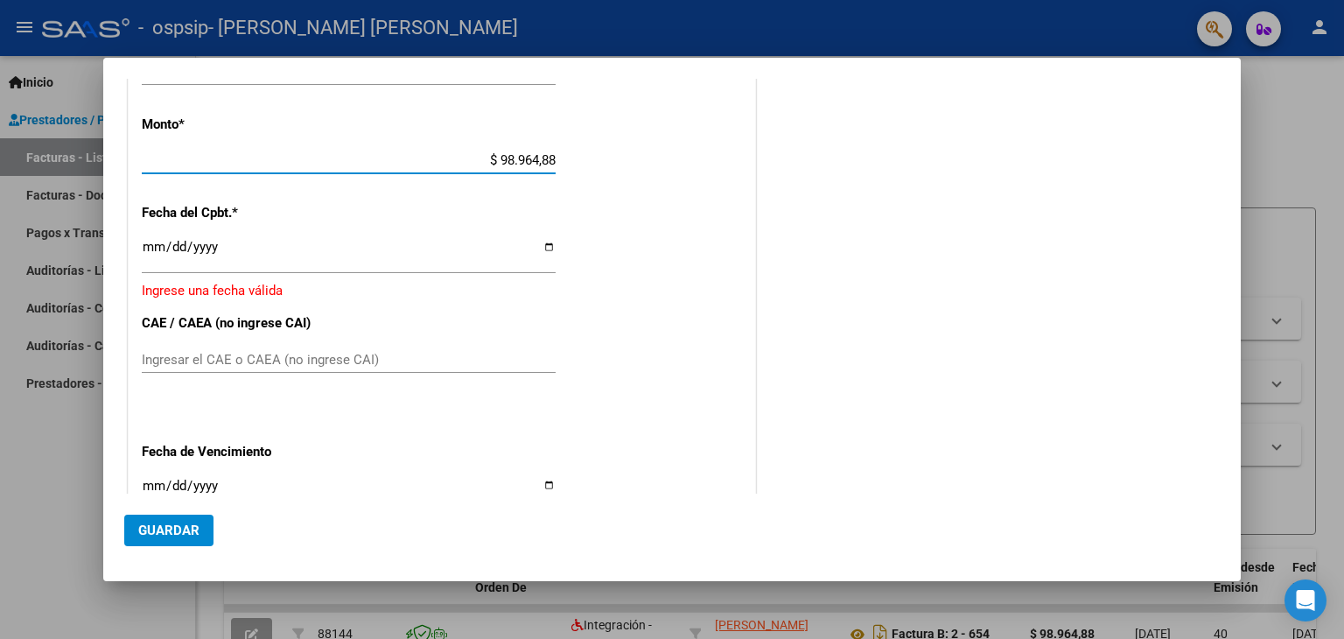
scroll to position [949, 0]
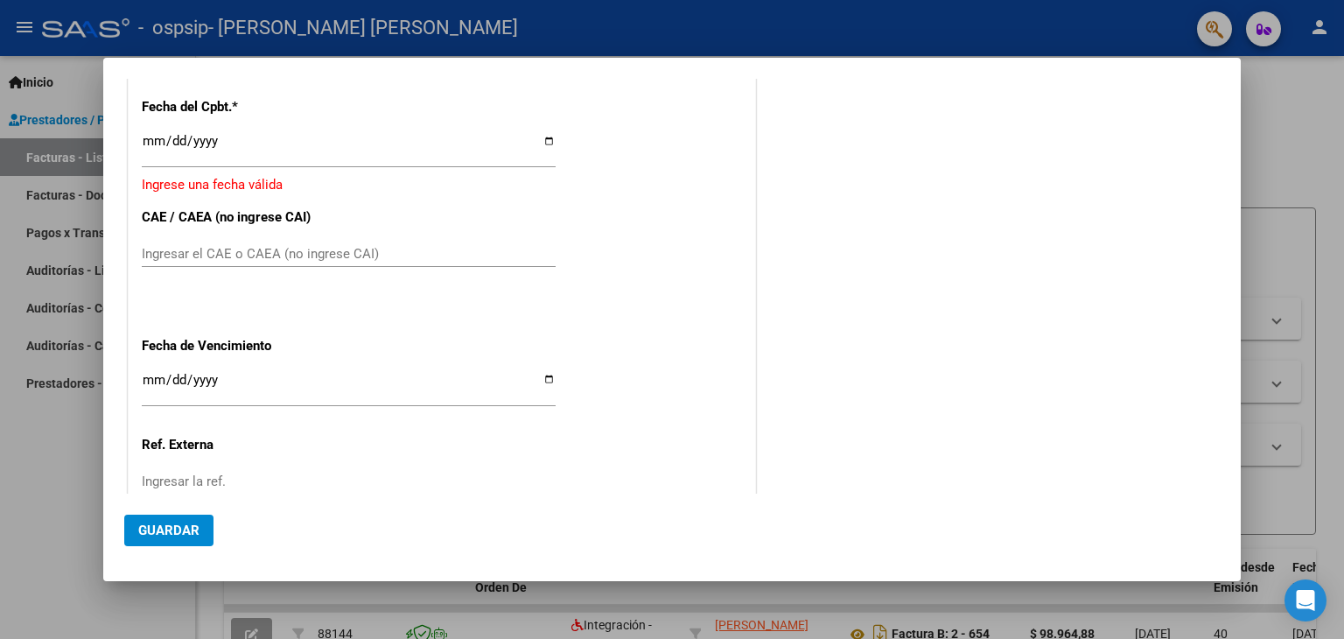
type input "$ 98.964,88"
paste input "75357489711267"
type input "75357489711267"
click at [546, 142] on input "Ingresar la fecha" at bounding box center [349, 148] width 414 height 28
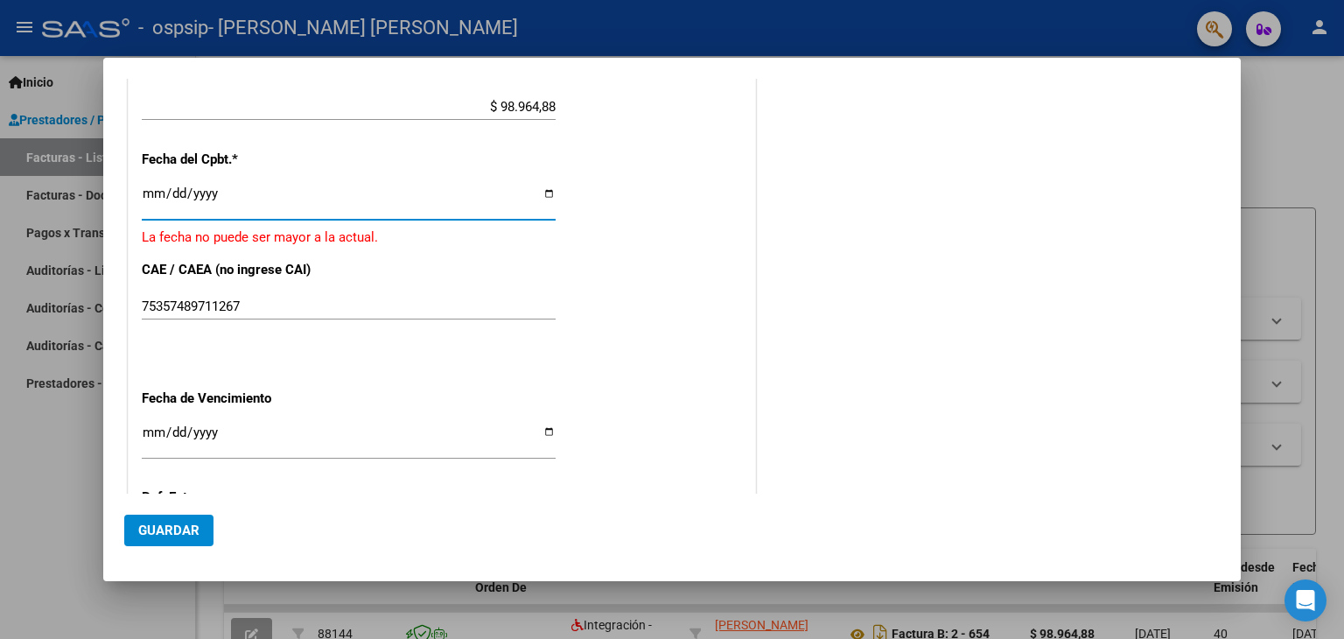
scroll to position [894, 0]
click at [543, 197] on input "[DATE]" at bounding box center [349, 202] width 414 height 28
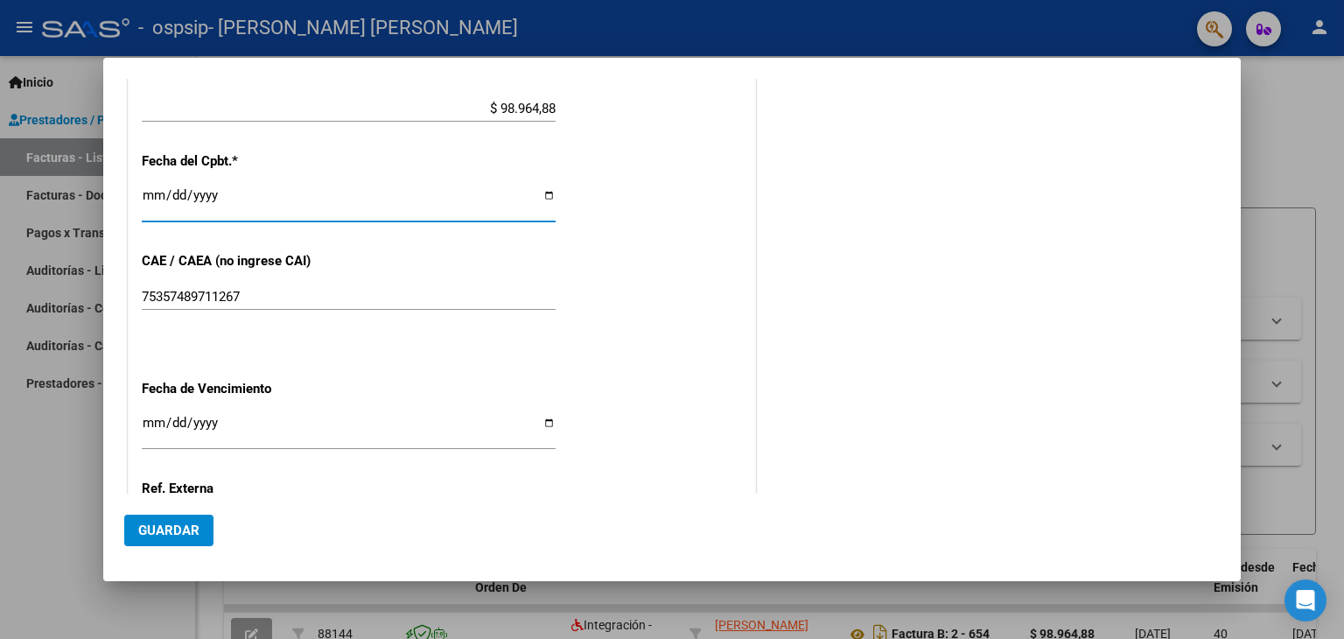
type input "[DATE]"
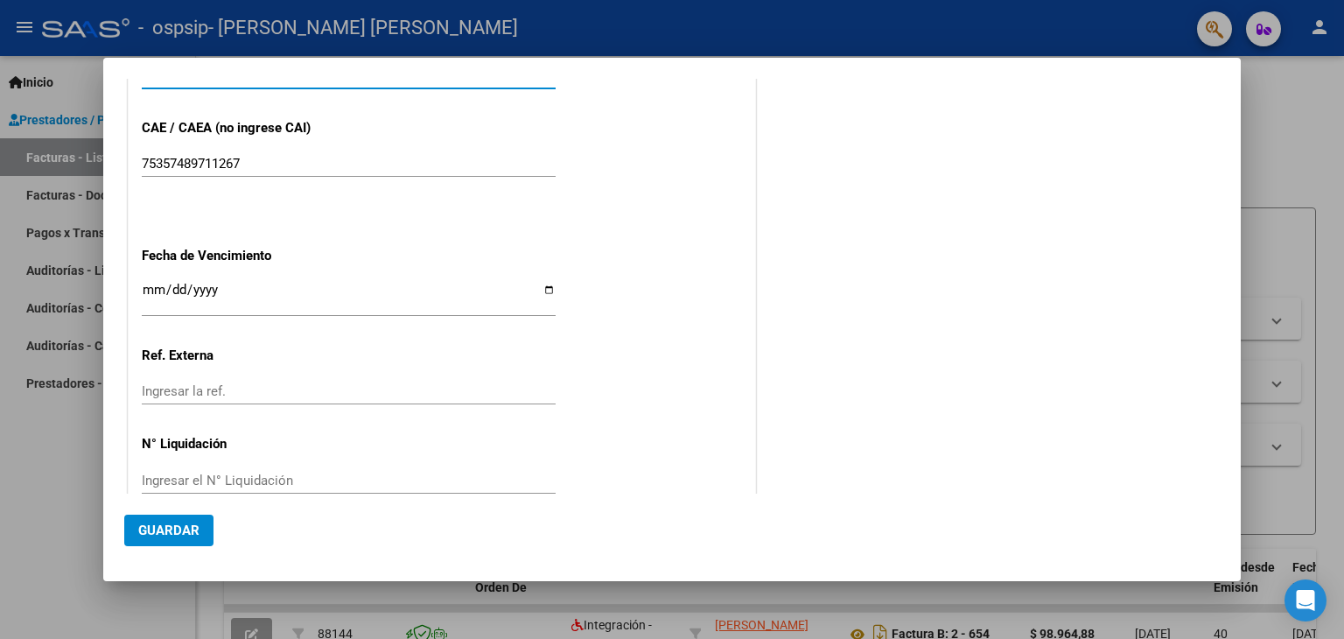
scroll to position [1058, 0]
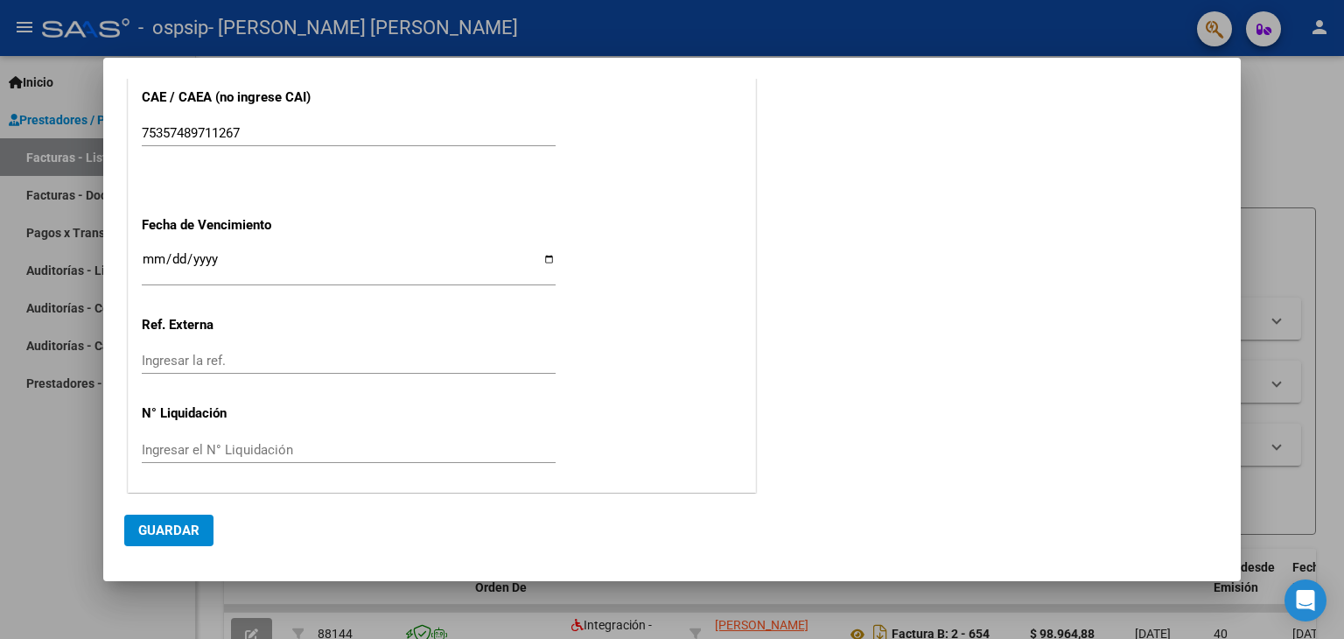
click at [545, 260] on input "Ingresar la fecha" at bounding box center [349, 266] width 414 height 28
type input "[DATE]"
click at [183, 526] on span "Guardar" at bounding box center [168, 530] width 61 height 16
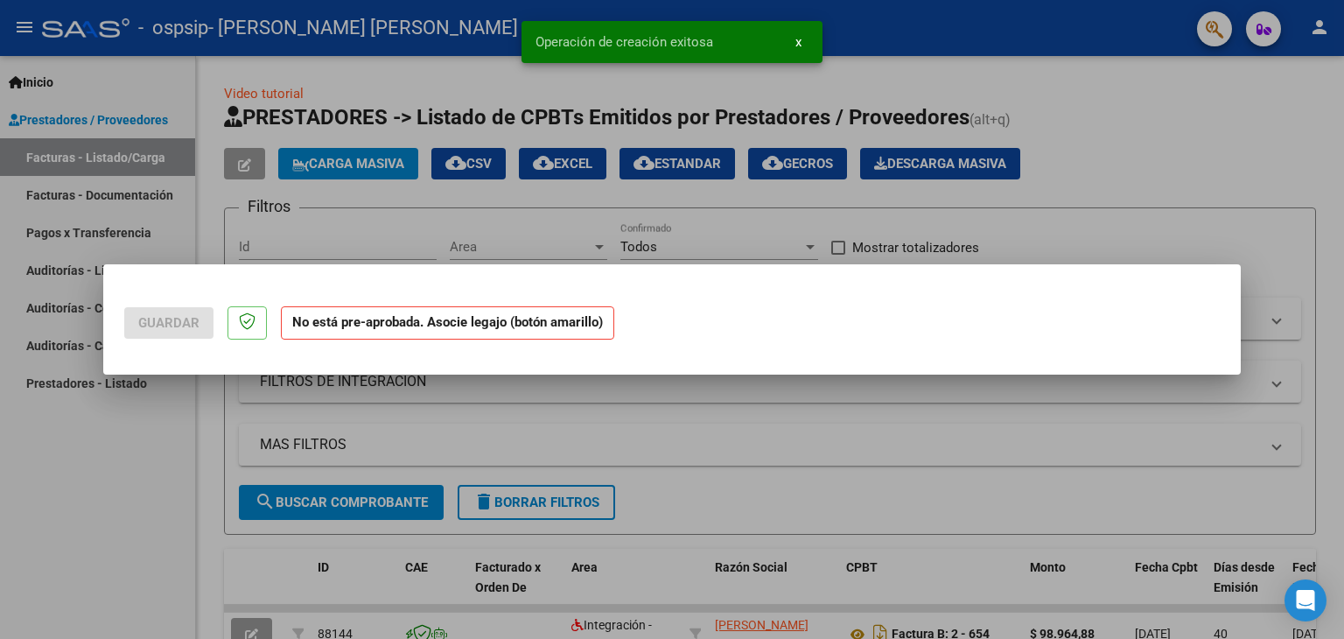
scroll to position [0, 0]
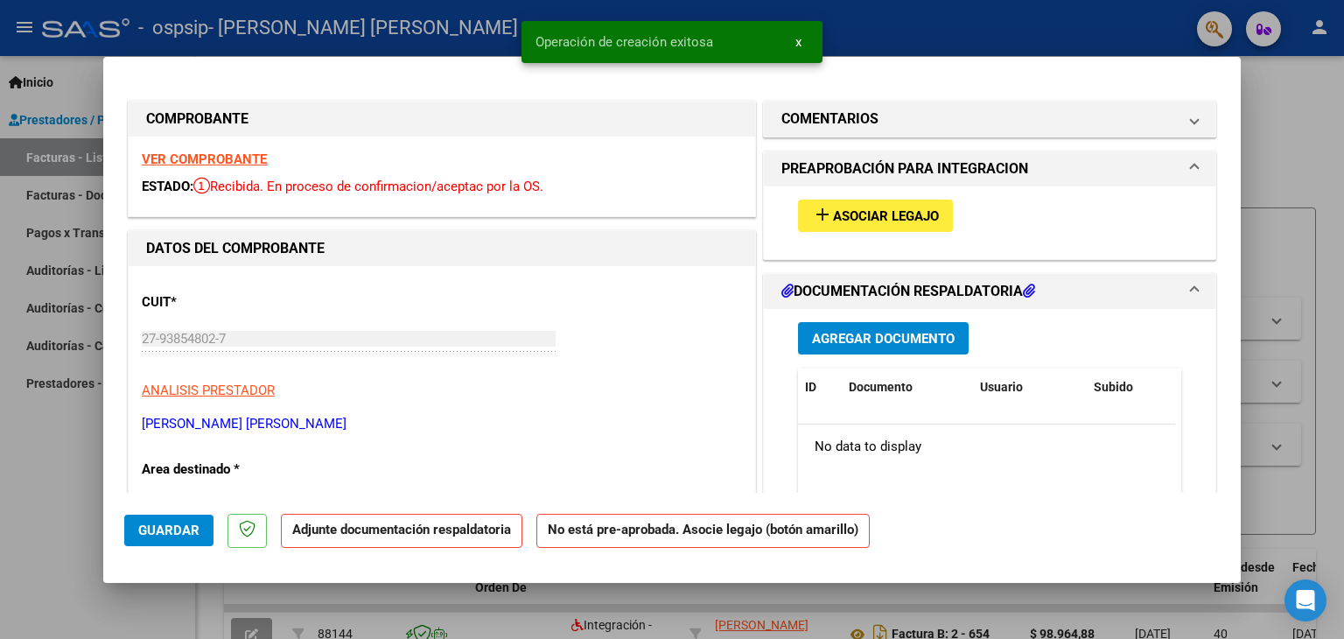
click at [868, 213] on span "Asociar Legajo" at bounding box center [886, 216] width 106 height 16
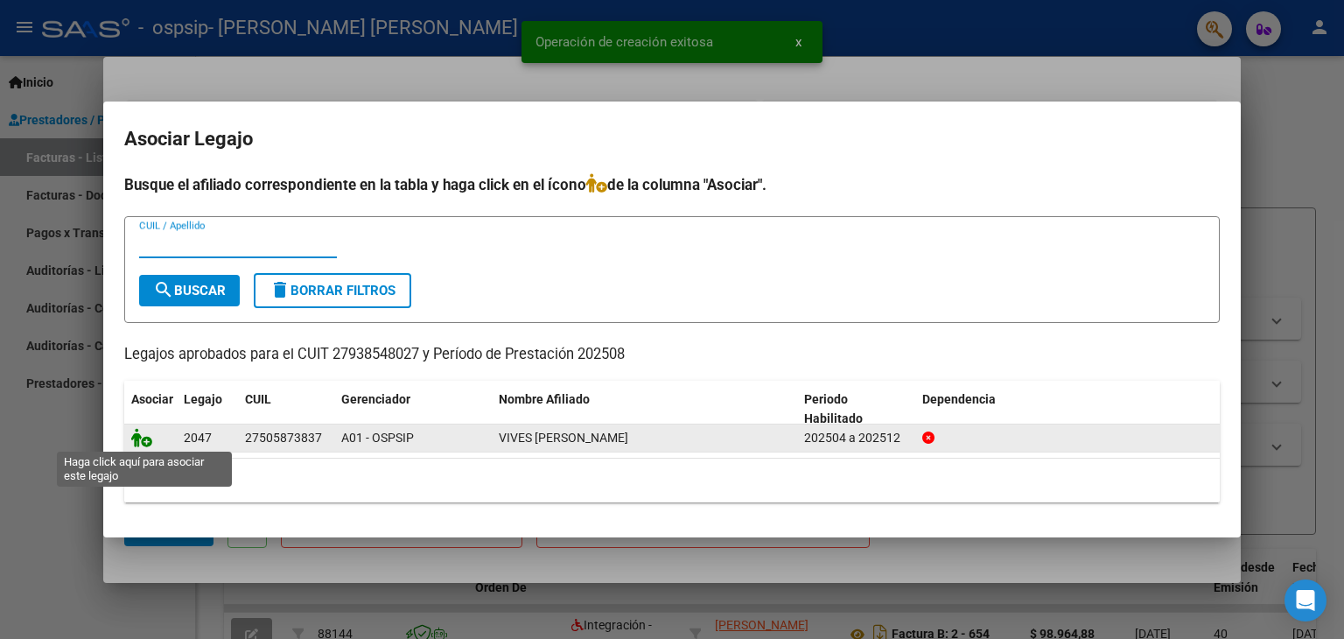
click at [142, 442] on icon at bounding box center [141, 437] width 21 height 19
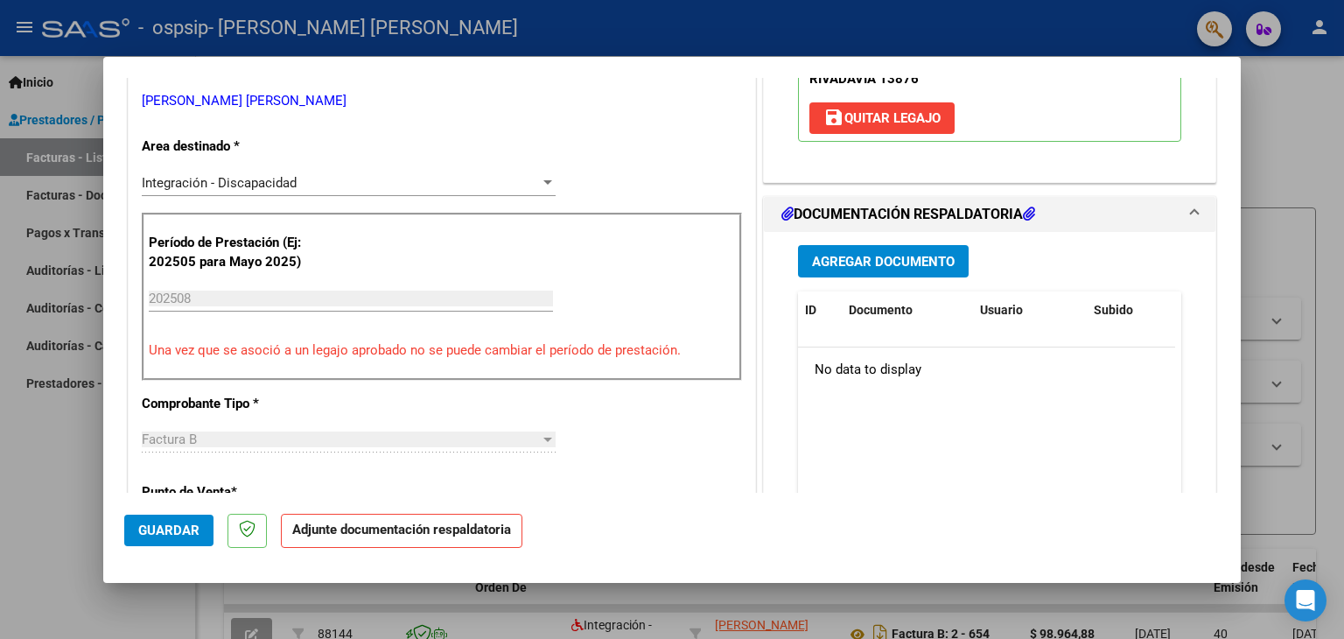
scroll to position [350, 0]
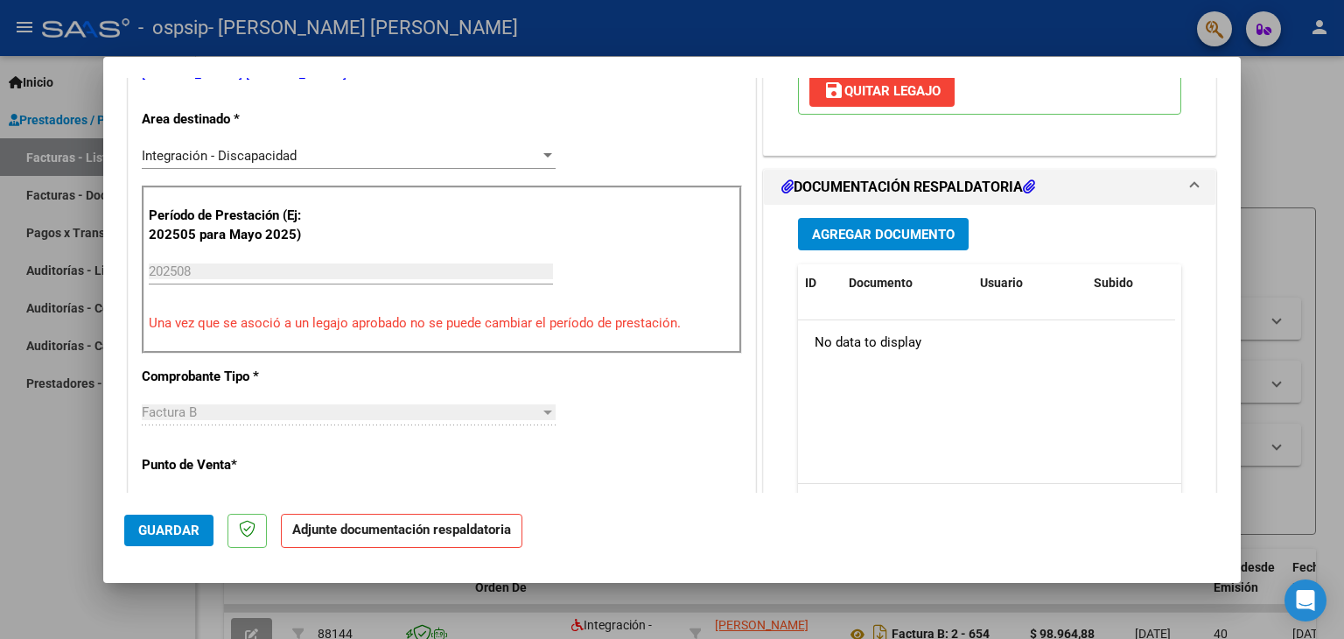
click at [914, 228] on span "Agregar Documento" at bounding box center [883, 235] width 143 height 16
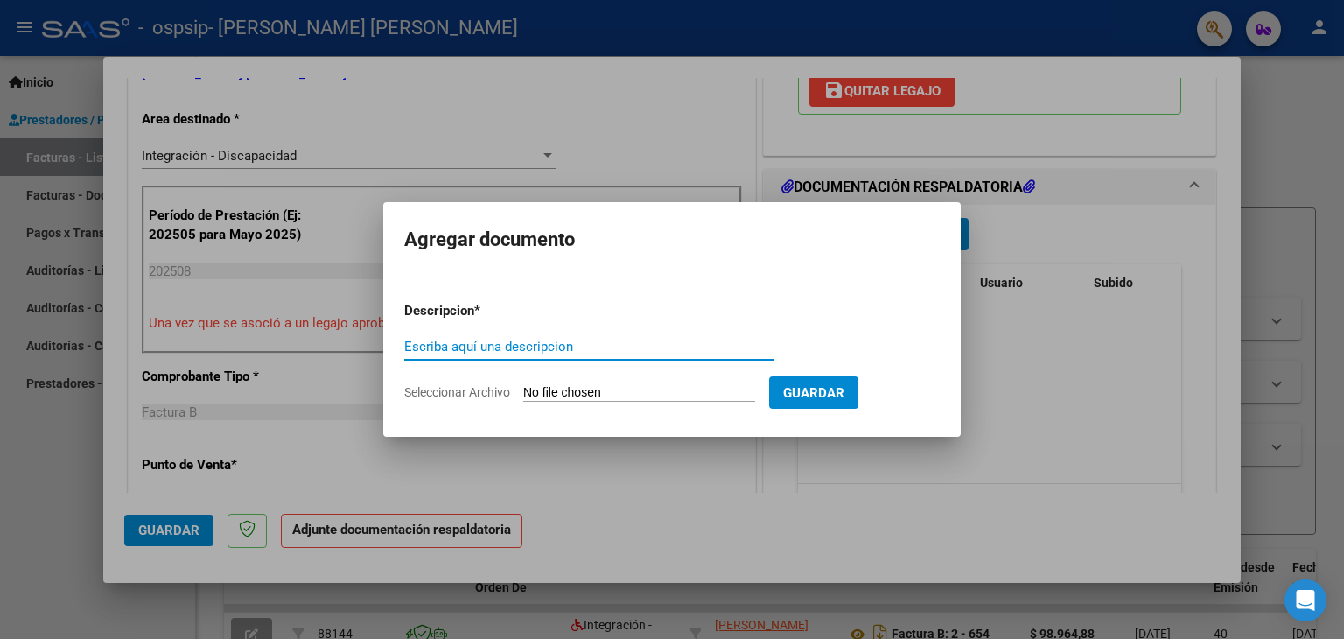
click at [475, 342] on input "Escriba aquí una descripcion" at bounding box center [588, 347] width 369 height 16
type input "Factura"
click at [603, 388] on input "Seleccionar Archivo" at bounding box center [639, 393] width 232 height 17
type input "C:\fakepath\27938548027_006_00002_00000678.pdf"
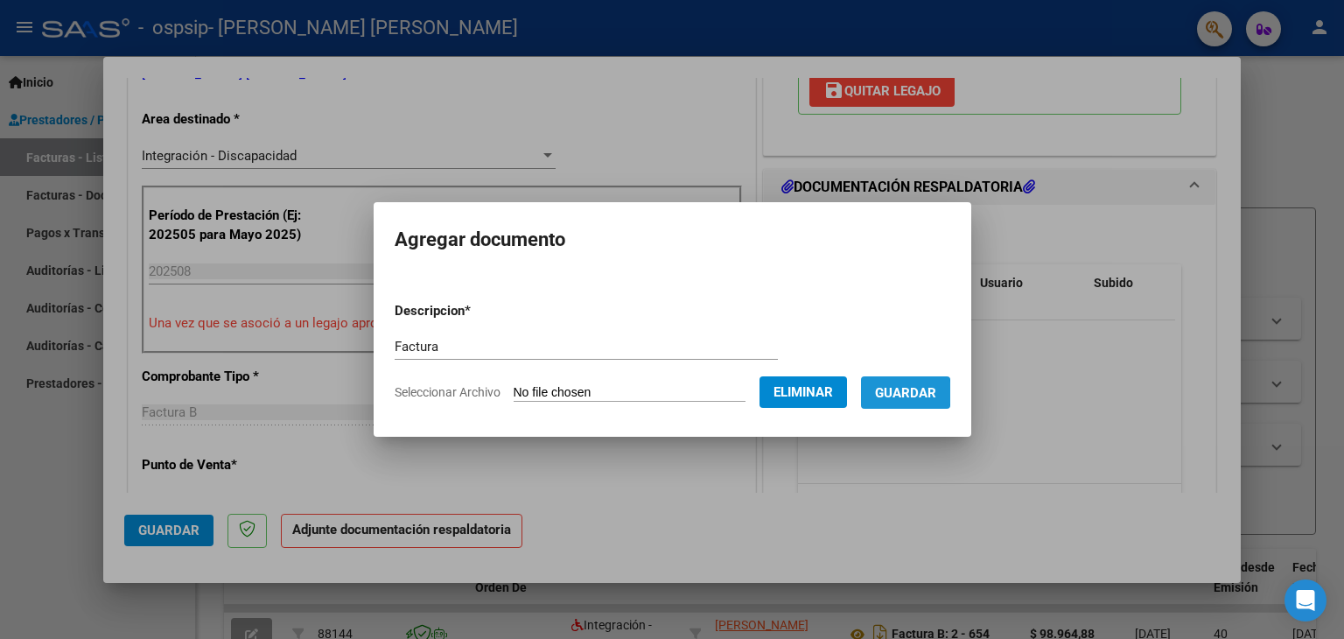
click at [903, 393] on span "Guardar" at bounding box center [905, 393] width 61 height 16
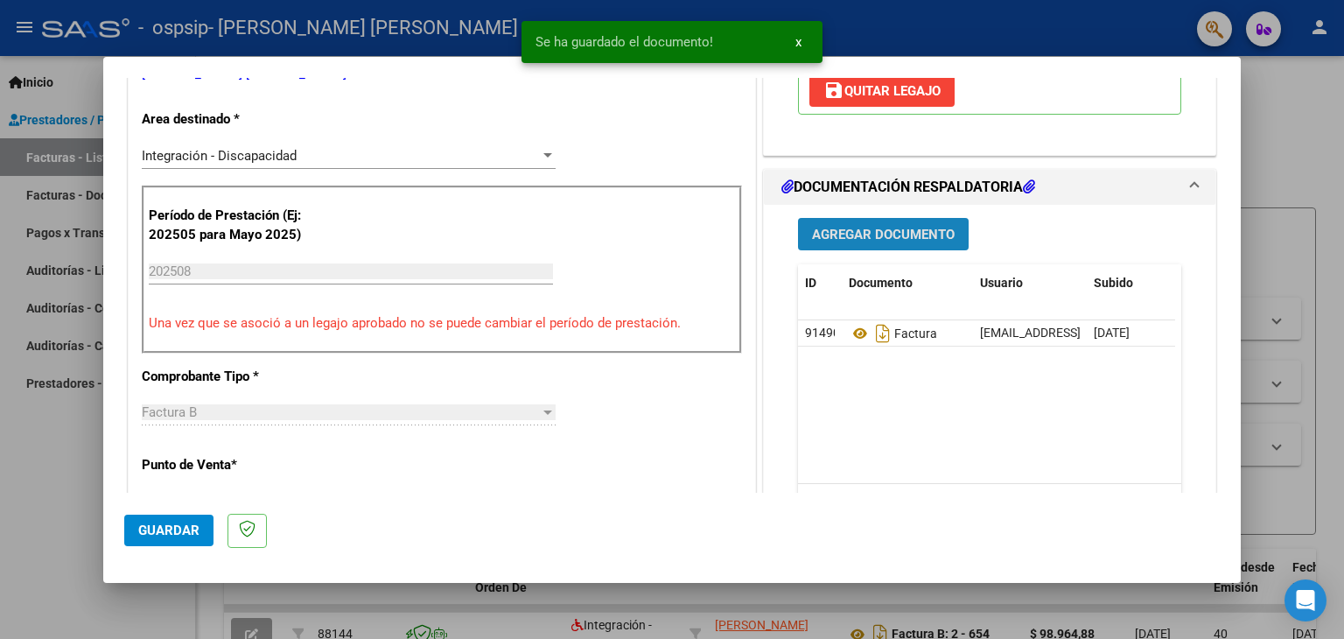
click at [893, 227] on span "Agregar Documento" at bounding box center [883, 235] width 143 height 16
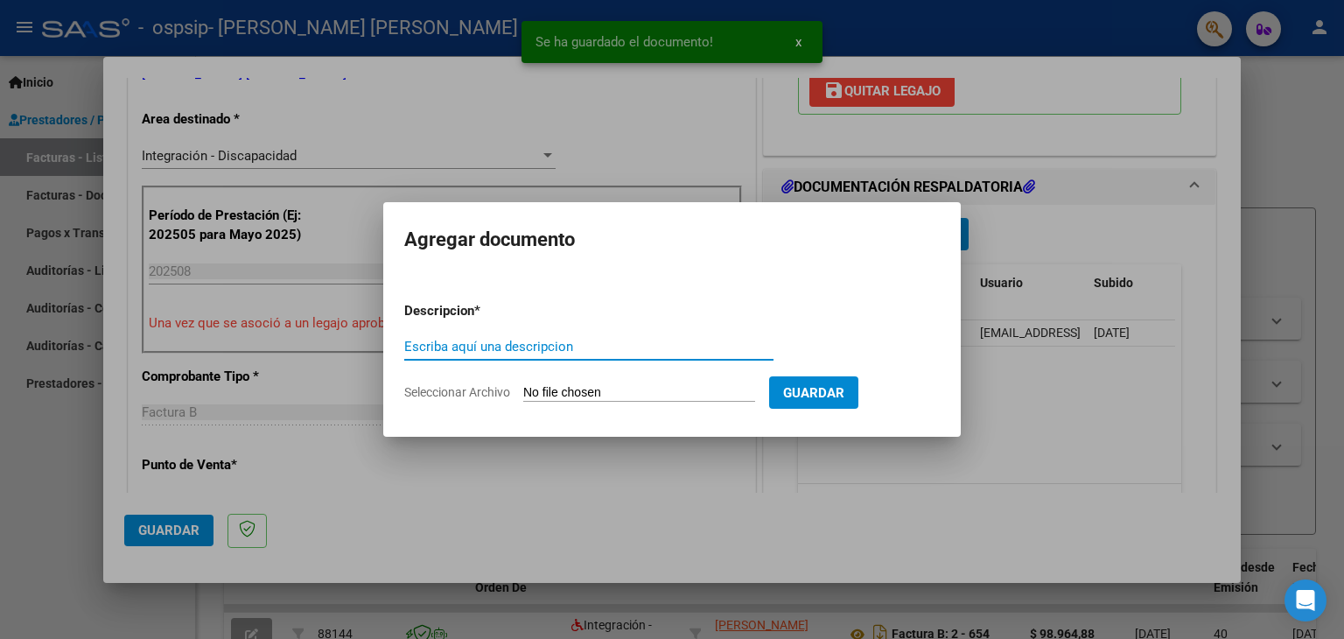
click at [479, 343] on input "Escriba aquí una descripcion" at bounding box center [588, 347] width 369 height 16
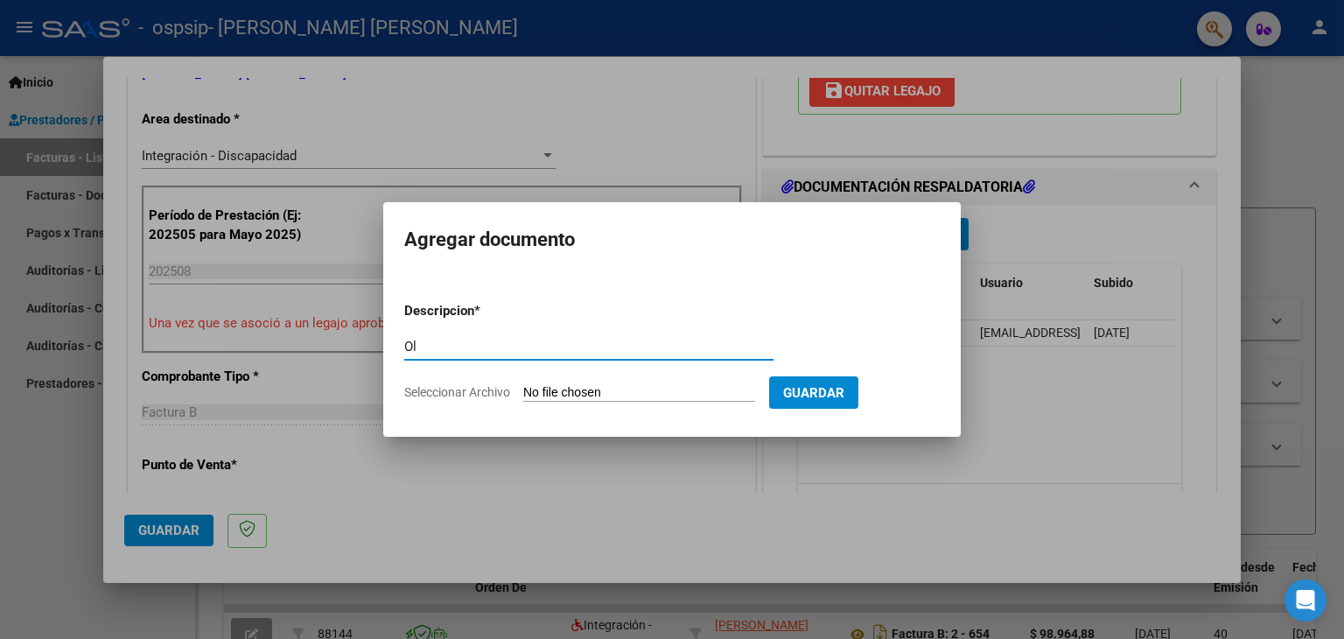
type input "O"
type input "Planilla de Asistencia"
click at [574, 394] on input "Seleccionar Archivo" at bounding box center [639, 393] width 232 height 17
type input "C:\fakepath\Vives Alma.pdf"
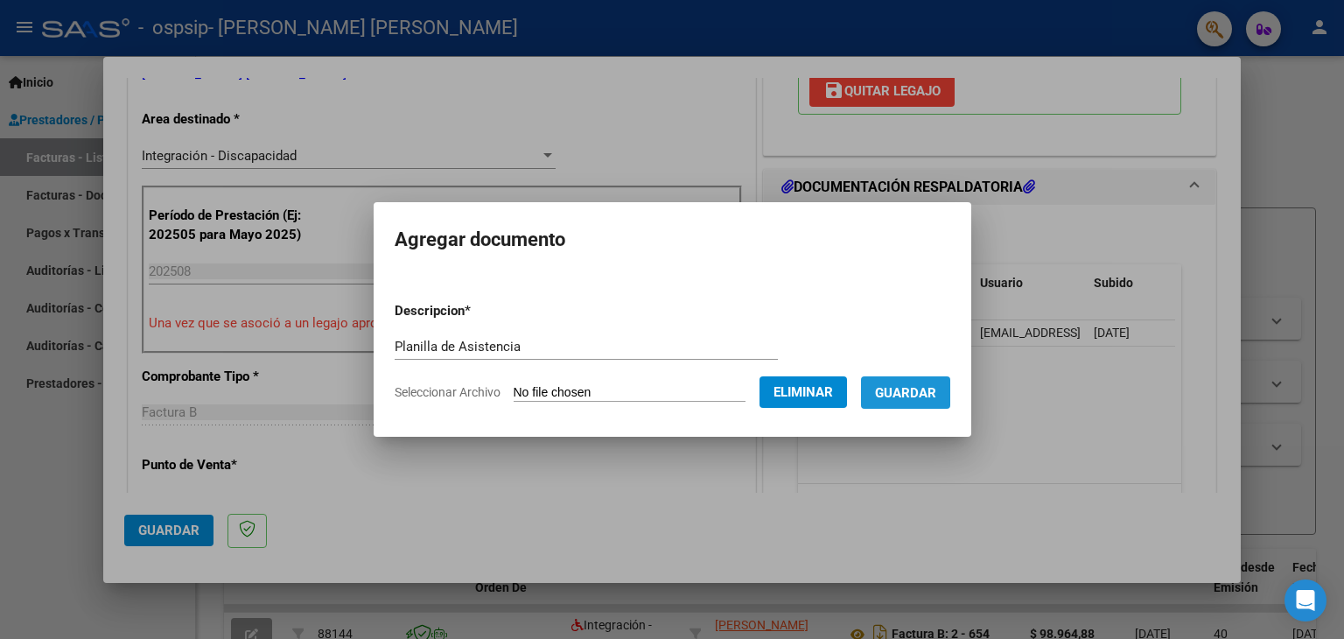
click at [929, 385] on span "Guardar" at bounding box center [905, 393] width 61 height 16
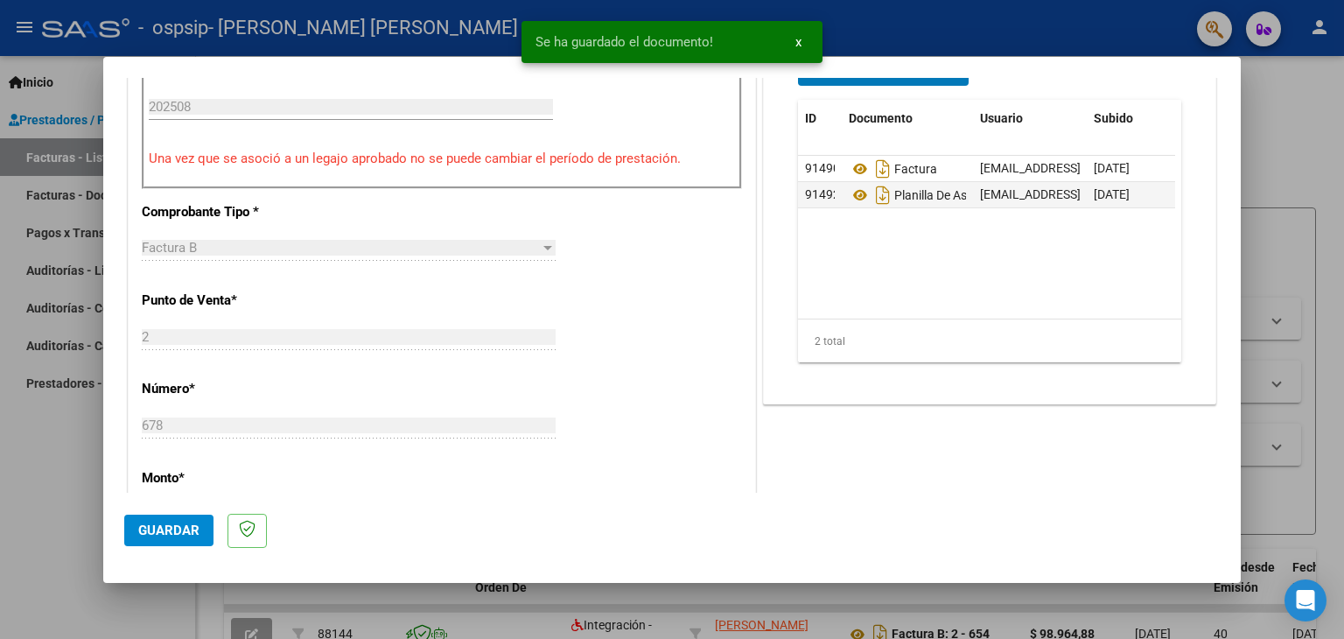
scroll to position [875, 0]
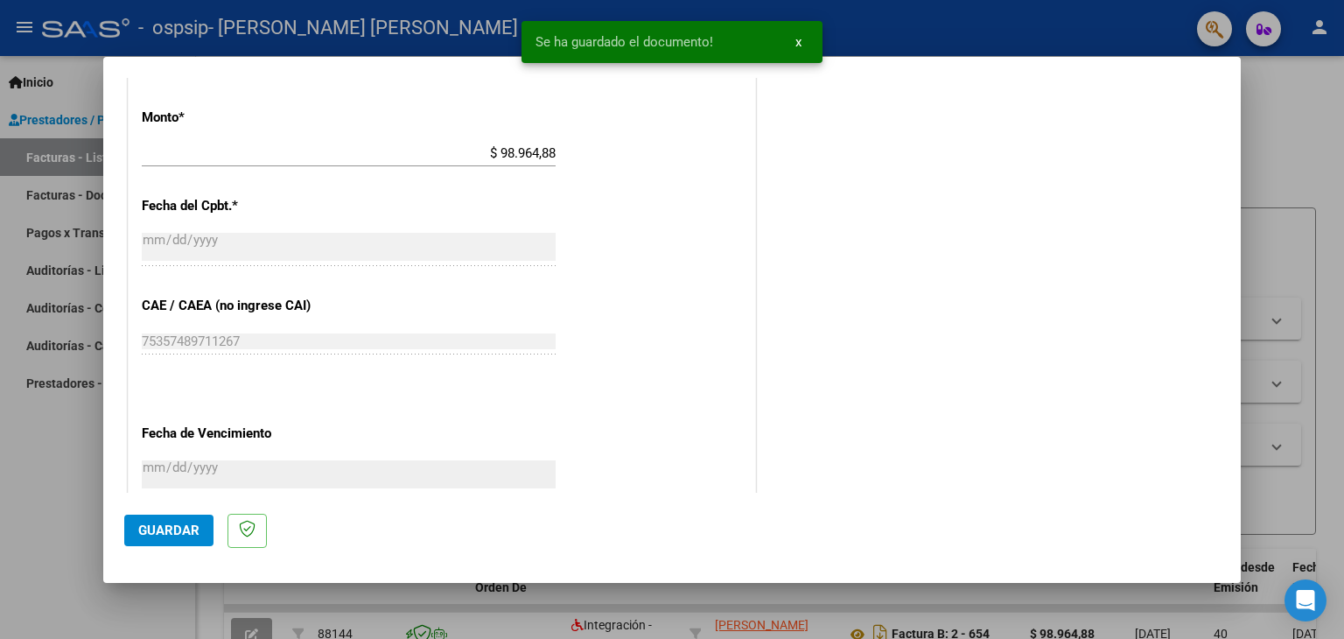
click at [185, 523] on span "Guardar" at bounding box center [168, 530] width 61 height 16
